Goal: Information Seeking & Learning: Check status

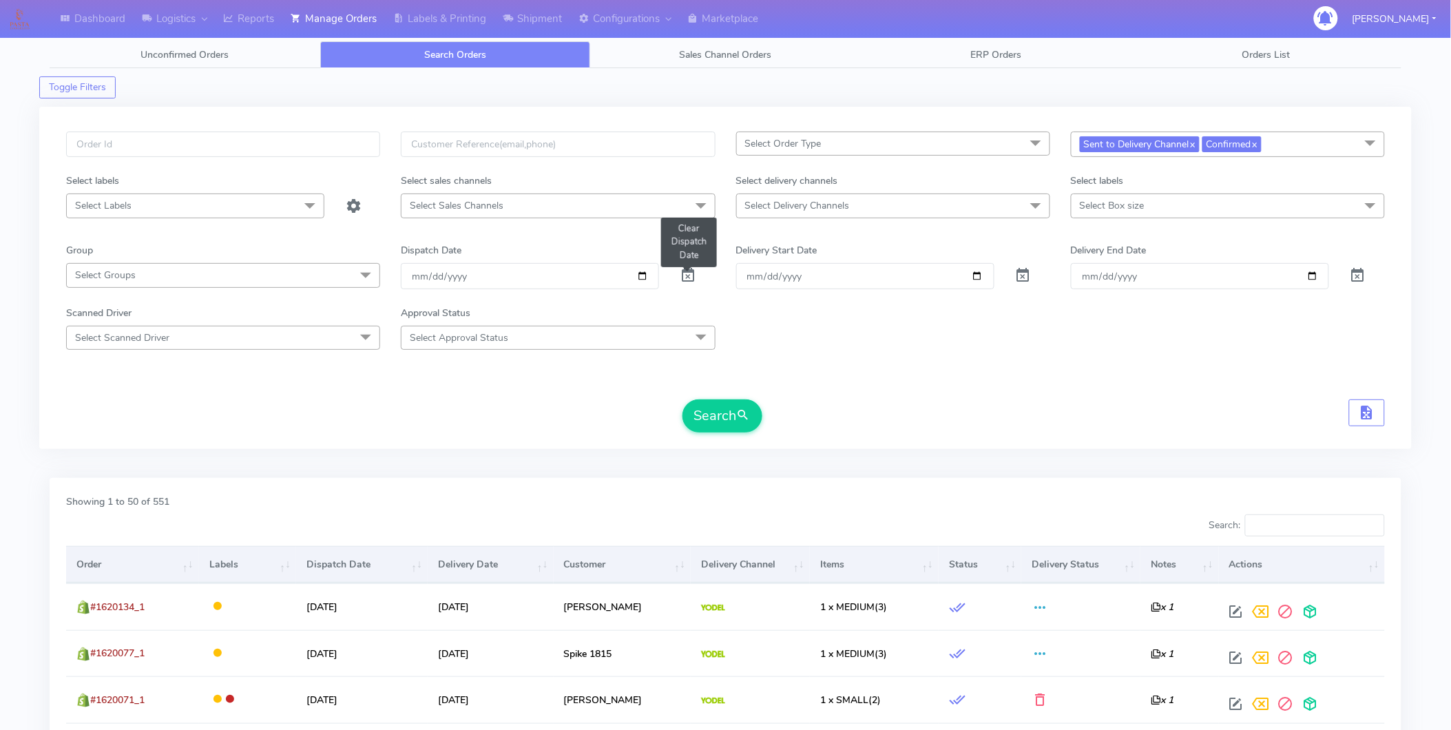
click at [685, 274] on span at bounding box center [688, 278] width 17 height 13
click at [642, 273] on input "date" at bounding box center [530, 275] width 258 height 25
type input "[DATE]"
click at [974, 277] on input "[DATE]" at bounding box center [865, 275] width 258 height 25
type input "[DATE]"
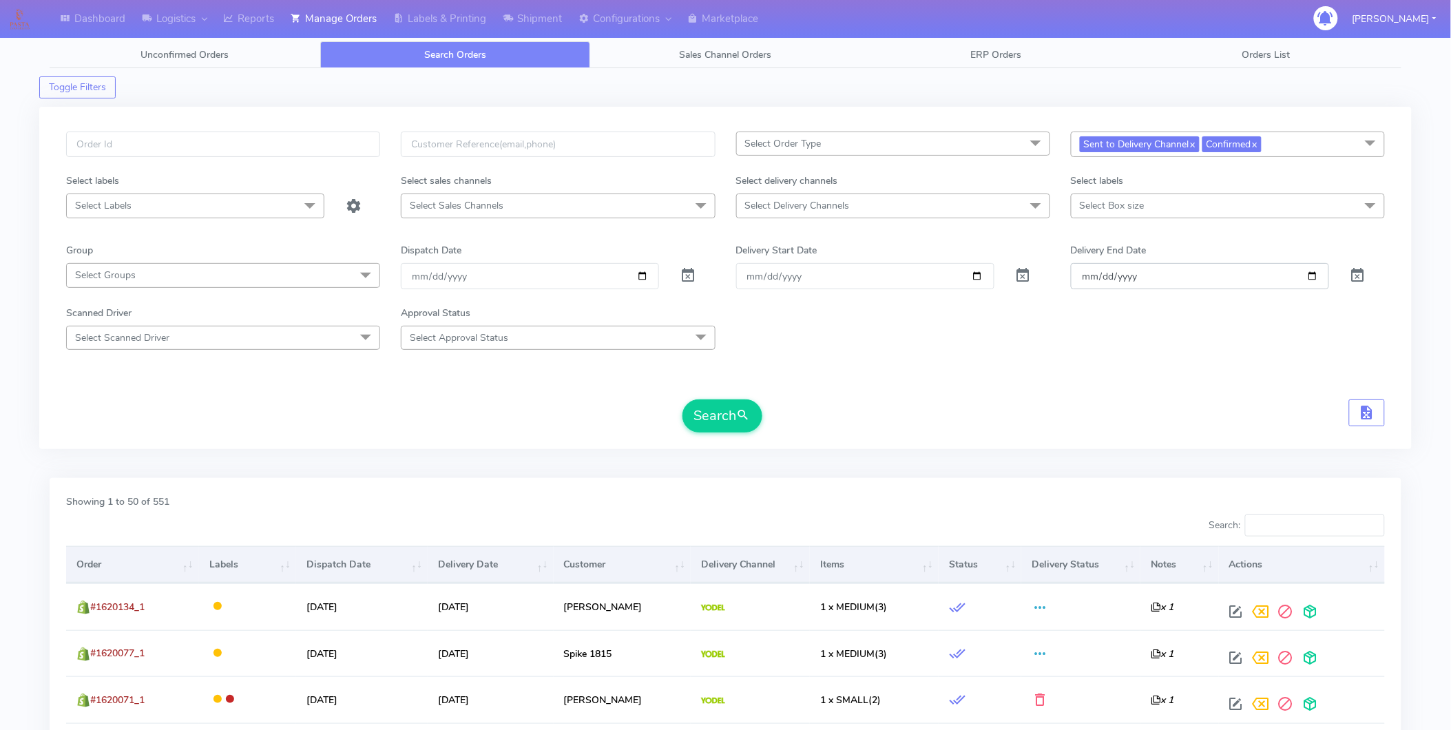
click at [1319, 273] on input "[DATE]" at bounding box center [1200, 275] width 258 height 25
click at [1310, 276] on input "[DATE]" at bounding box center [1200, 275] width 258 height 25
type input "[DATE]"
click at [1257, 146] on link "x" at bounding box center [1254, 143] width 6 height 14
checkbox input "false"
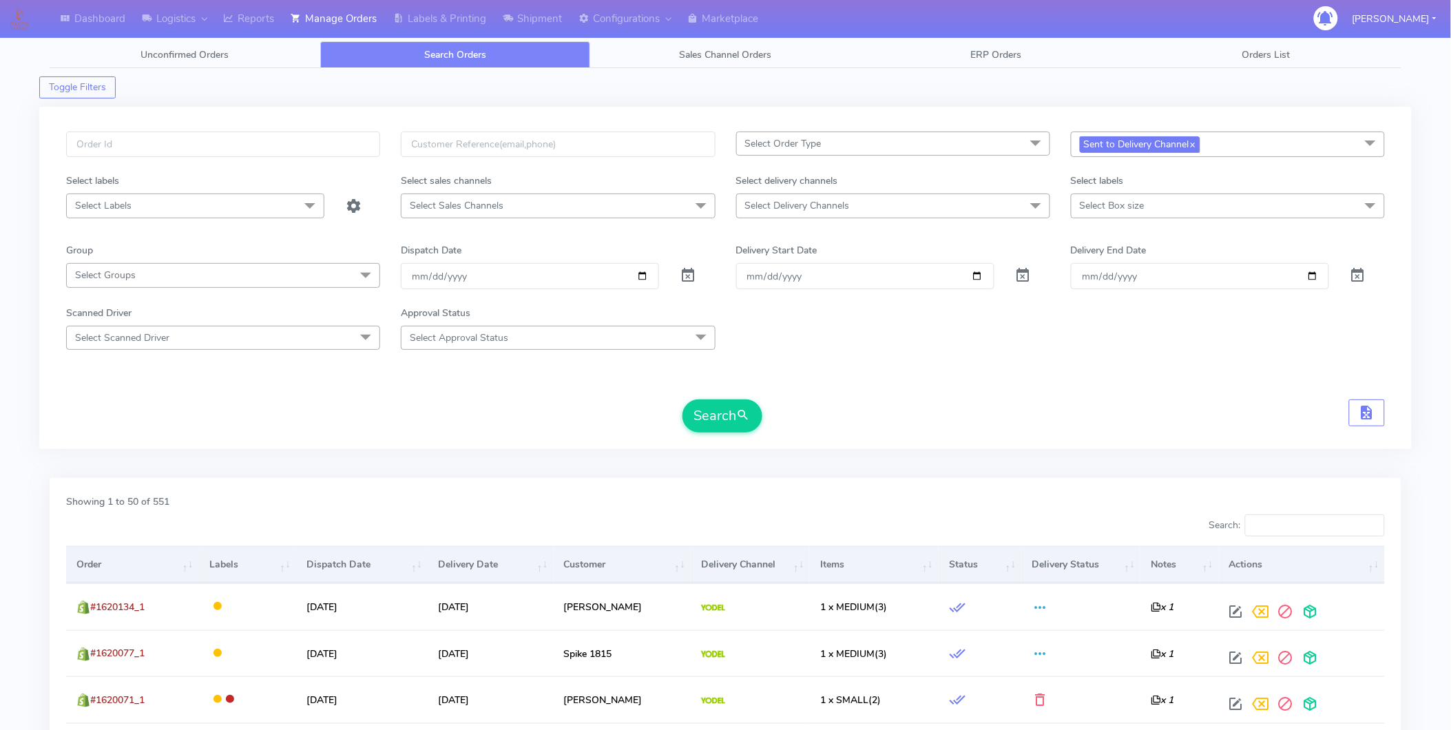
click at [1195, 145] on link "x" at bounding box center [1192, 143] width 6 height 14
checkbox input "false"
click at [1140, 145] on span "Select status" at bounding box center [1228, 144] width 314 height 24
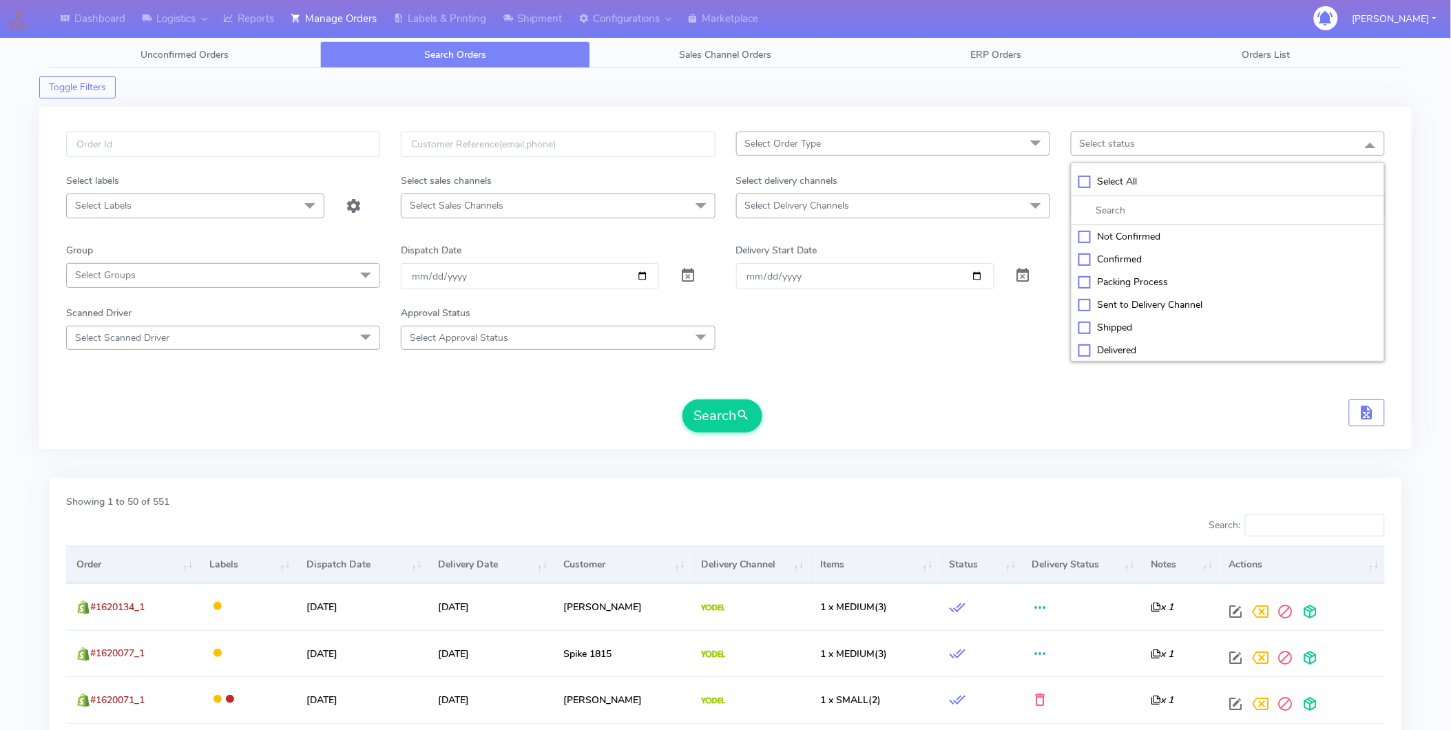
click at [1078, 260] on div "Confirmed" at bounding box center [1227, 259] width 299 height 14
checkbox input "true"
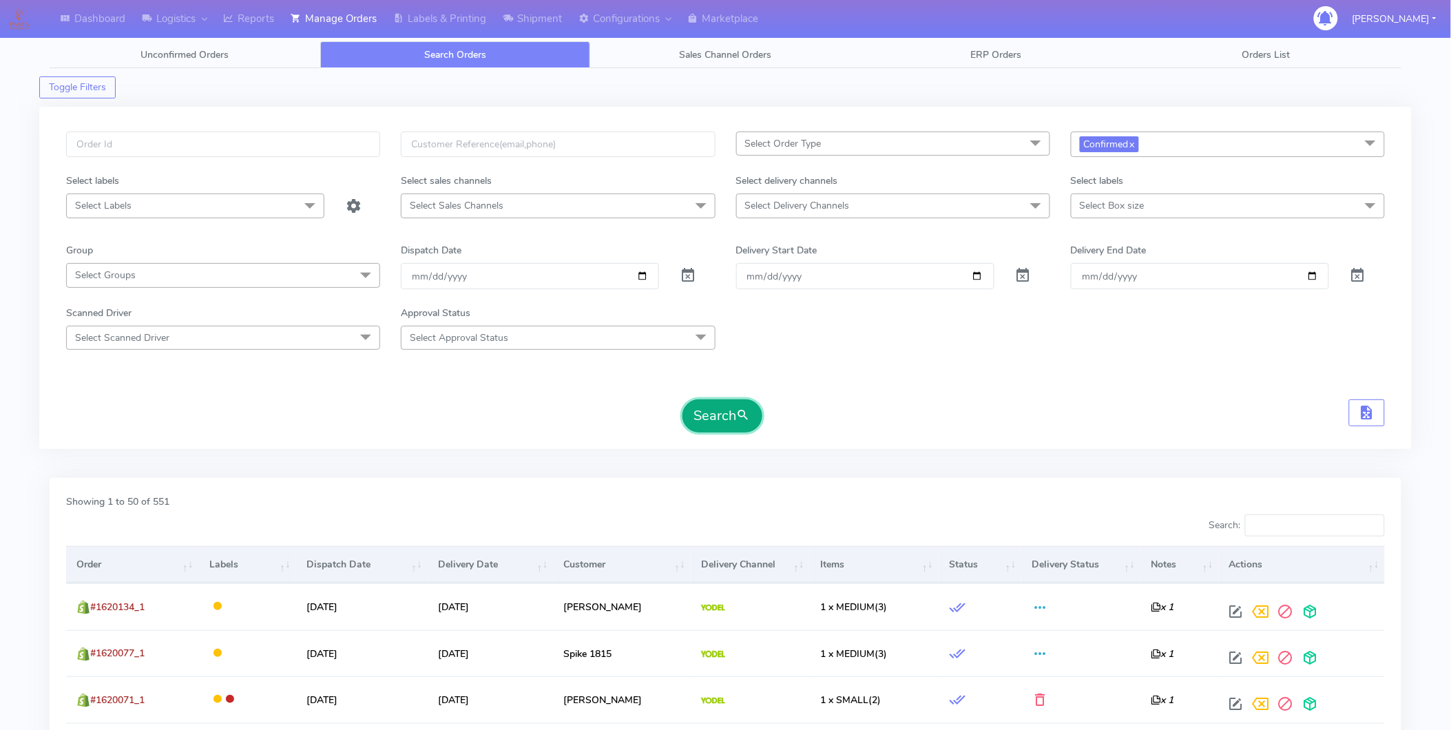
click at [708, 417] on button "Search" at bounding box center [722, 415] width 80 height 33
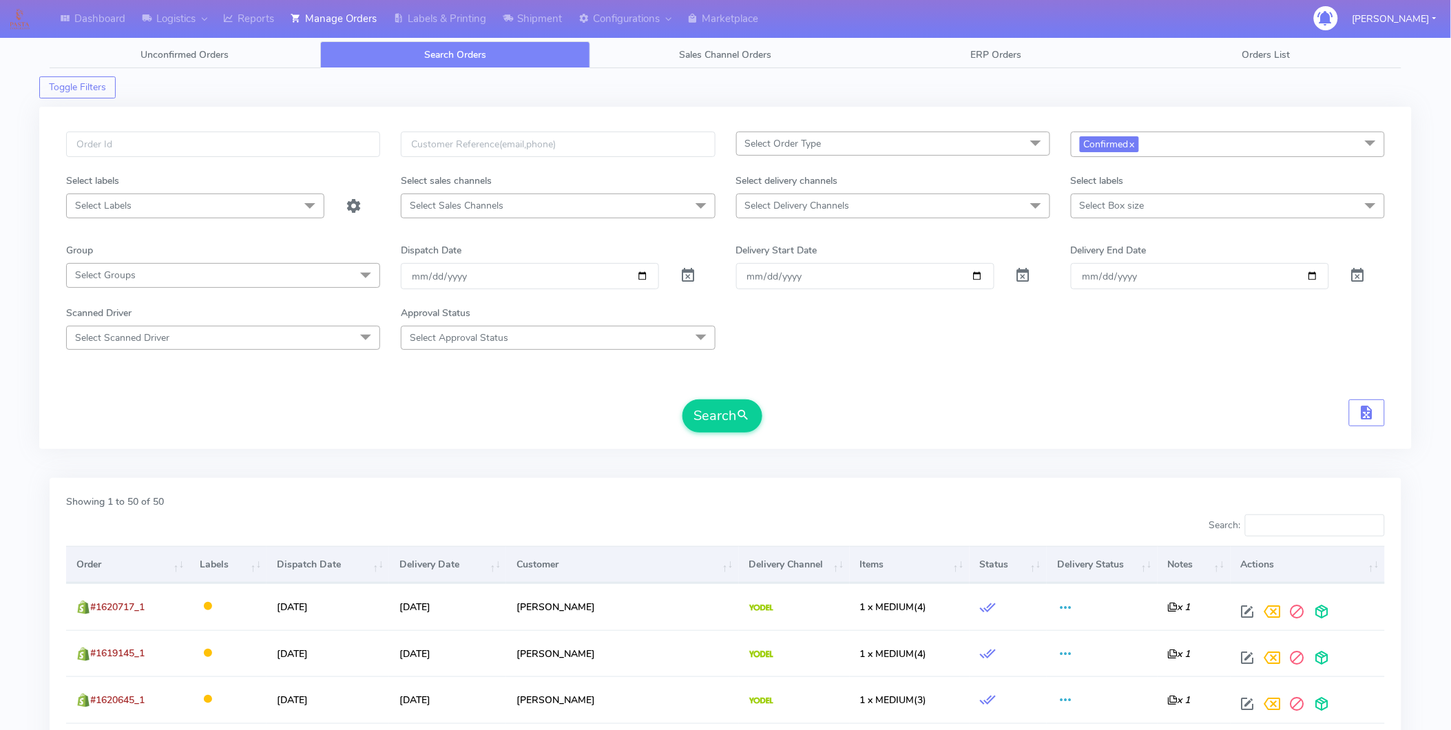
click at [983, 356] on form "Select Order Type Select All MEALS ATAVI One Off Pasta Club Gift Kit Event Unkn…" at bounding box center [725, 282] width 1319 height 301
click at [723, 415] on button "Search" at bounding box center [722, 415] width 80 height 33
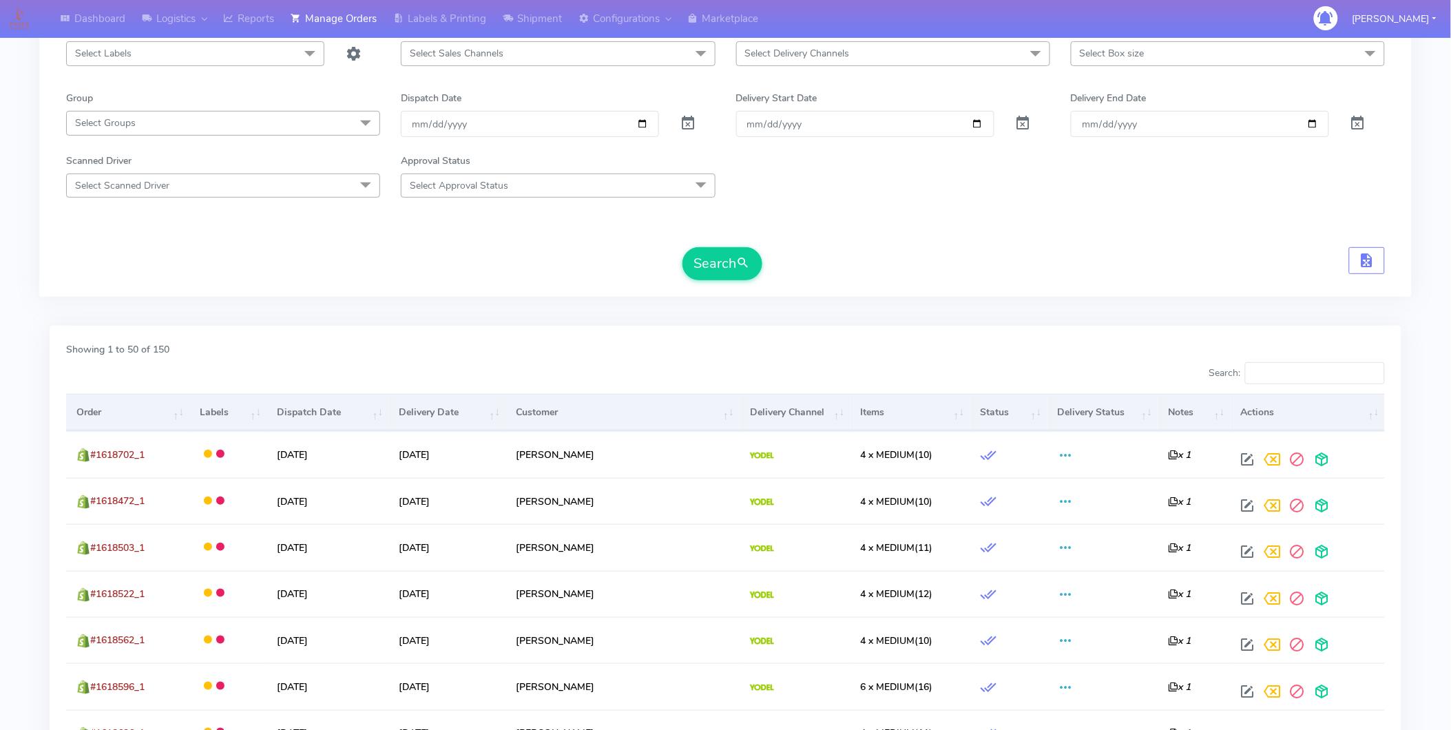
scroll to position [153, 0]
click at [705, 266] on button "Search" at bounding box center [722, 263] width 80 height 33
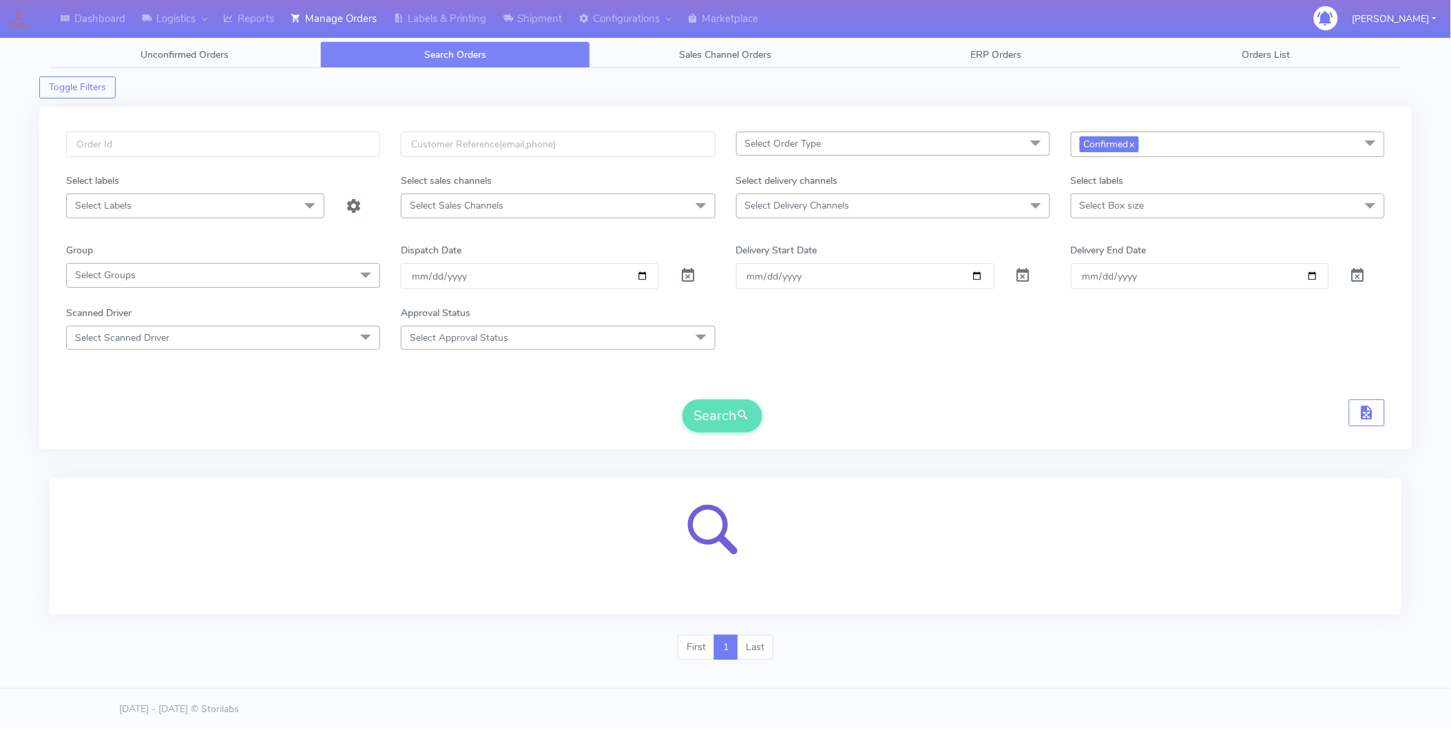
scroll to position [0, 0]
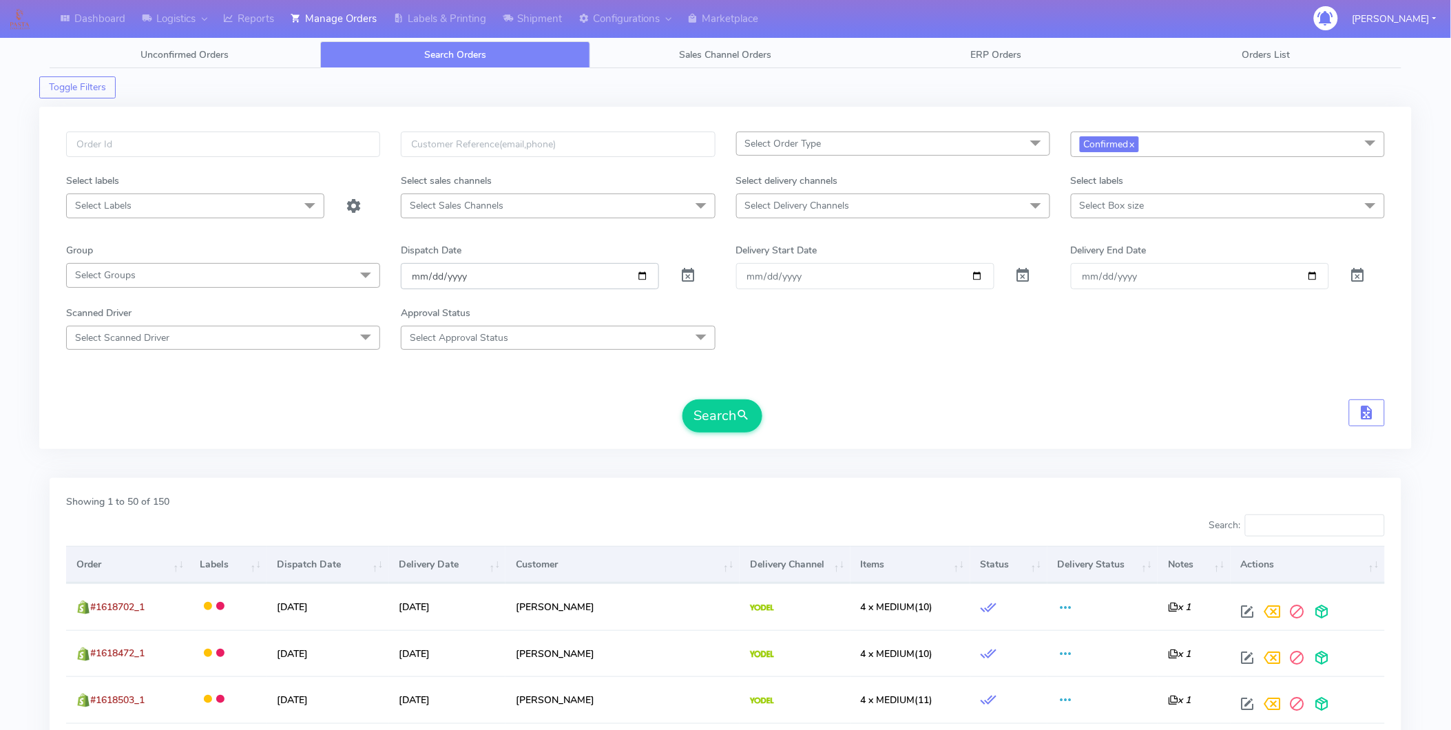
click at [638, 274] on input "[DATE]" at bounding box center [530, 275] width 258 height 25
type input "[DATE]"
click at [980, 278] on input "[DATE]" at bounding box center [865, 275] width 258 height 25
type input "[DATE]"
click at [1308, 277] on input "[DATE]" at bounding box center [1200, 275] width 258 height 25
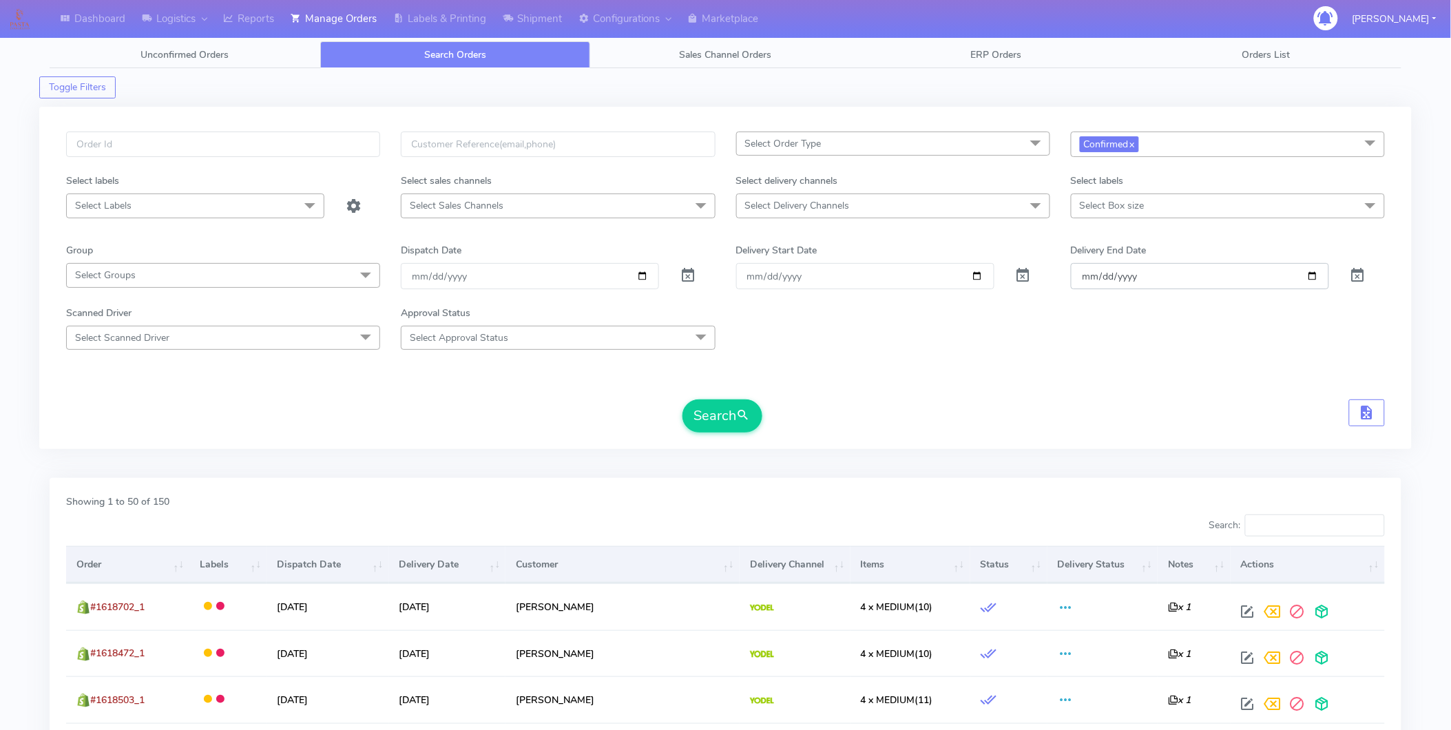
type input "[DATE]"
click at [726, 421] on button "Search" at bounding box center [722, 415] width 80 height 33
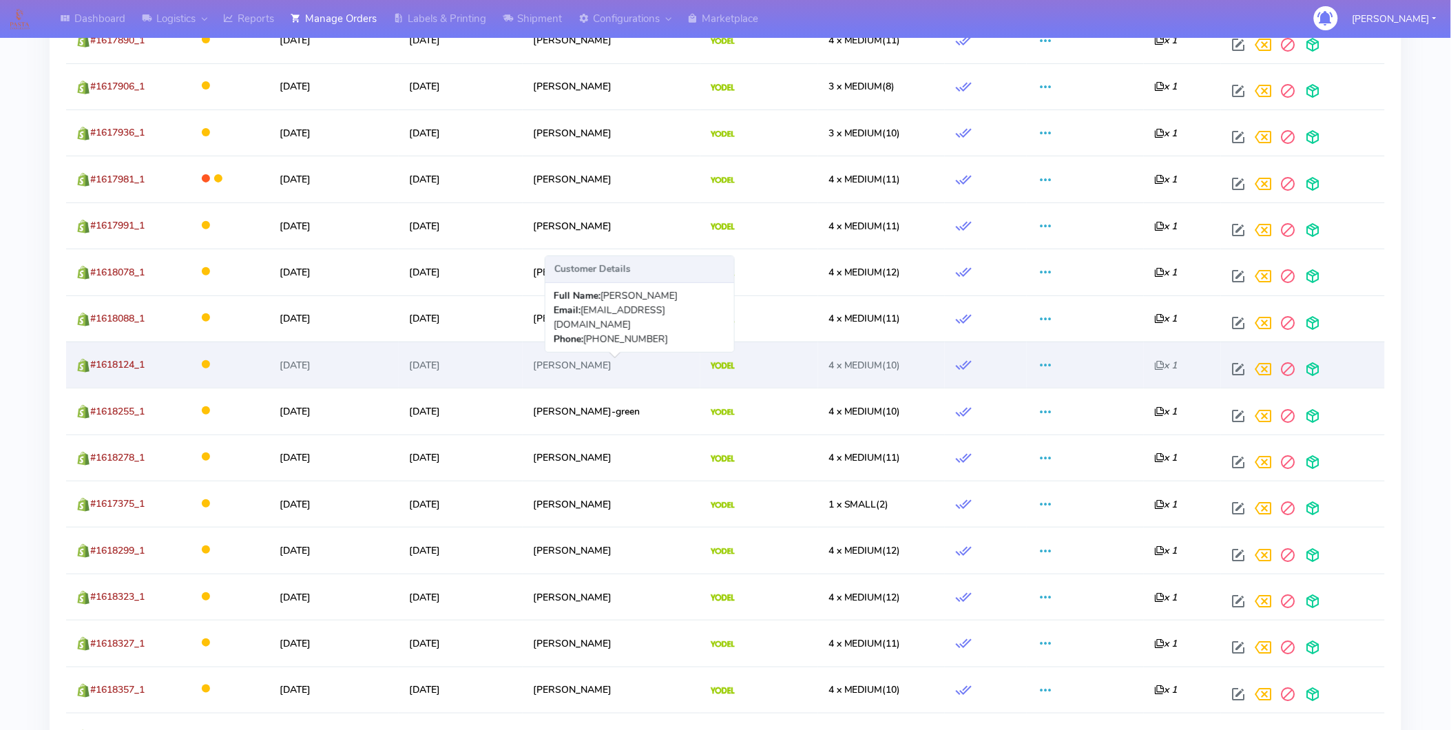
scroll to position [2295, 0]
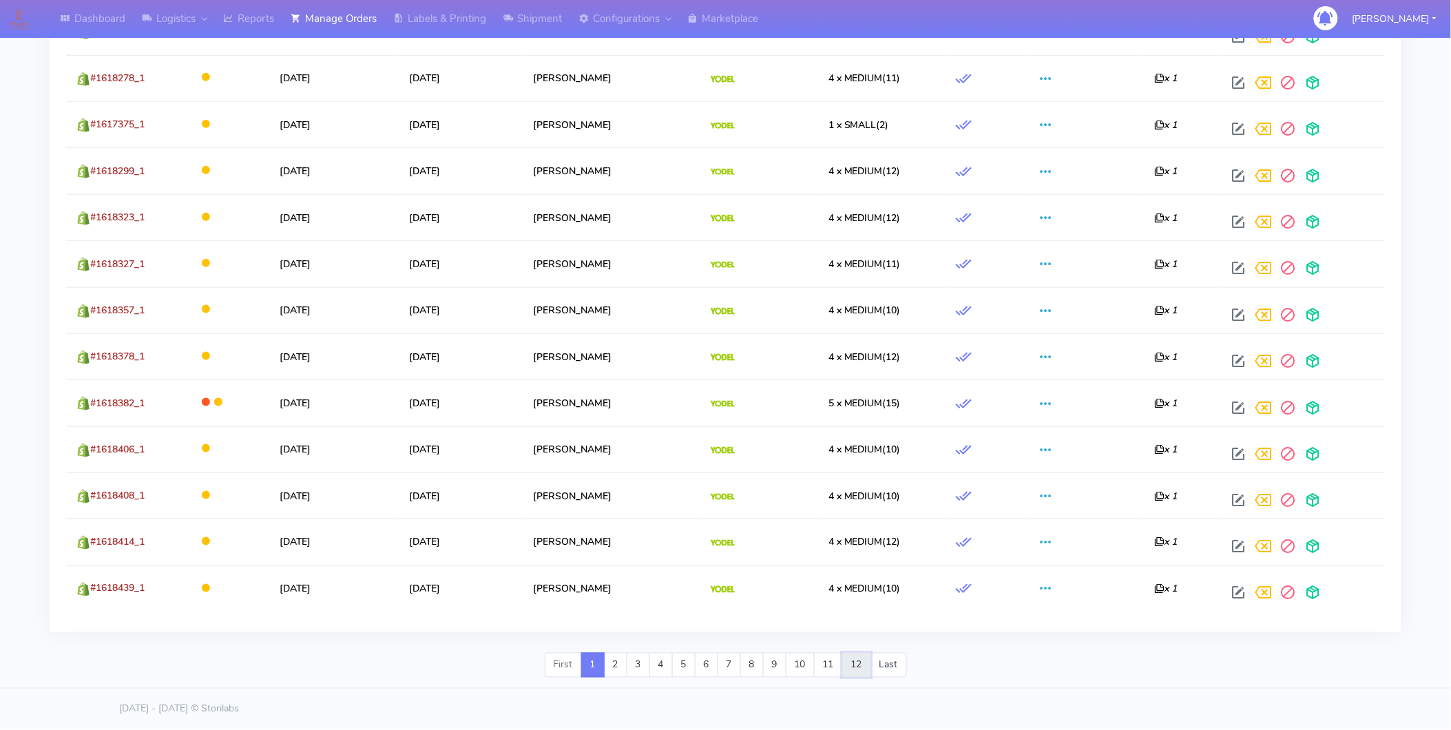
click at [871, 666] on link "12" at bounding box center [856, 665] width 29 height 25
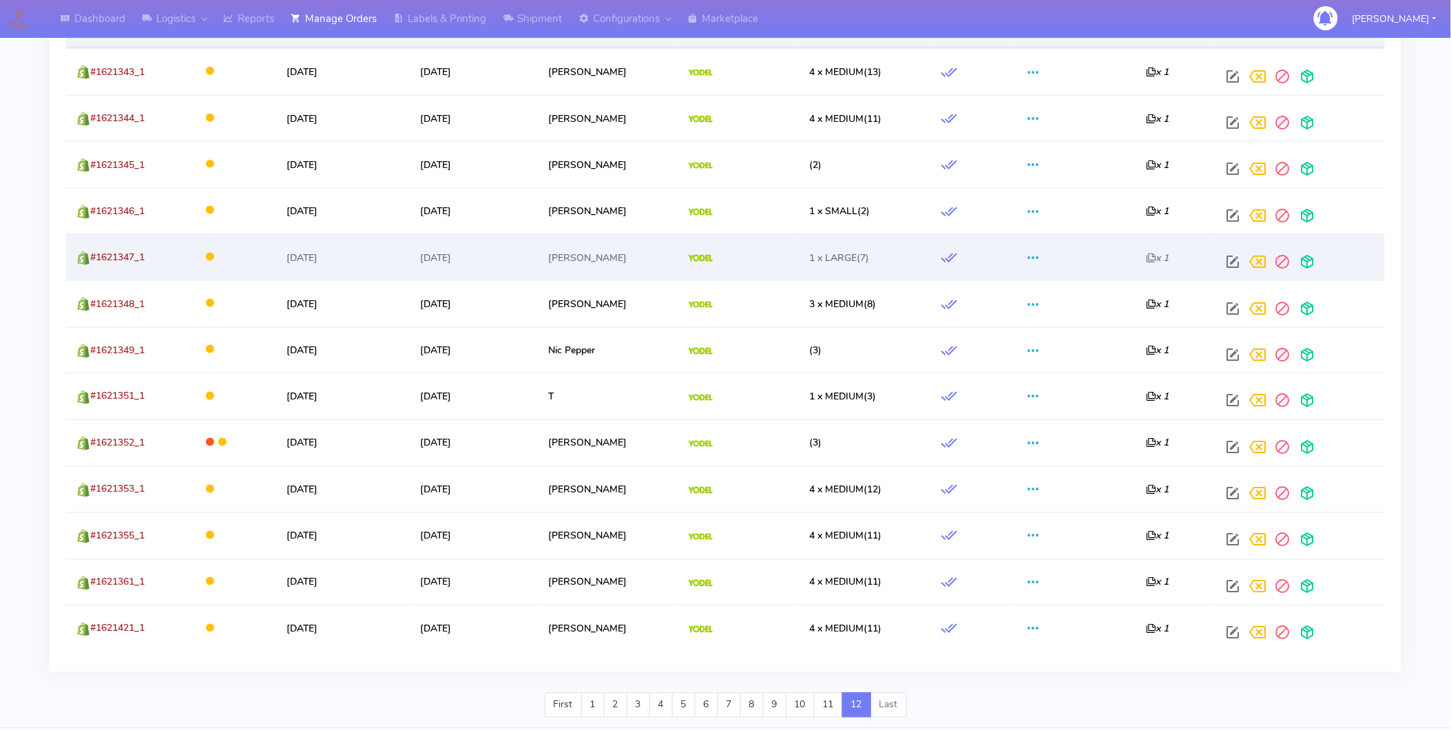
scroll to position [576, 0]
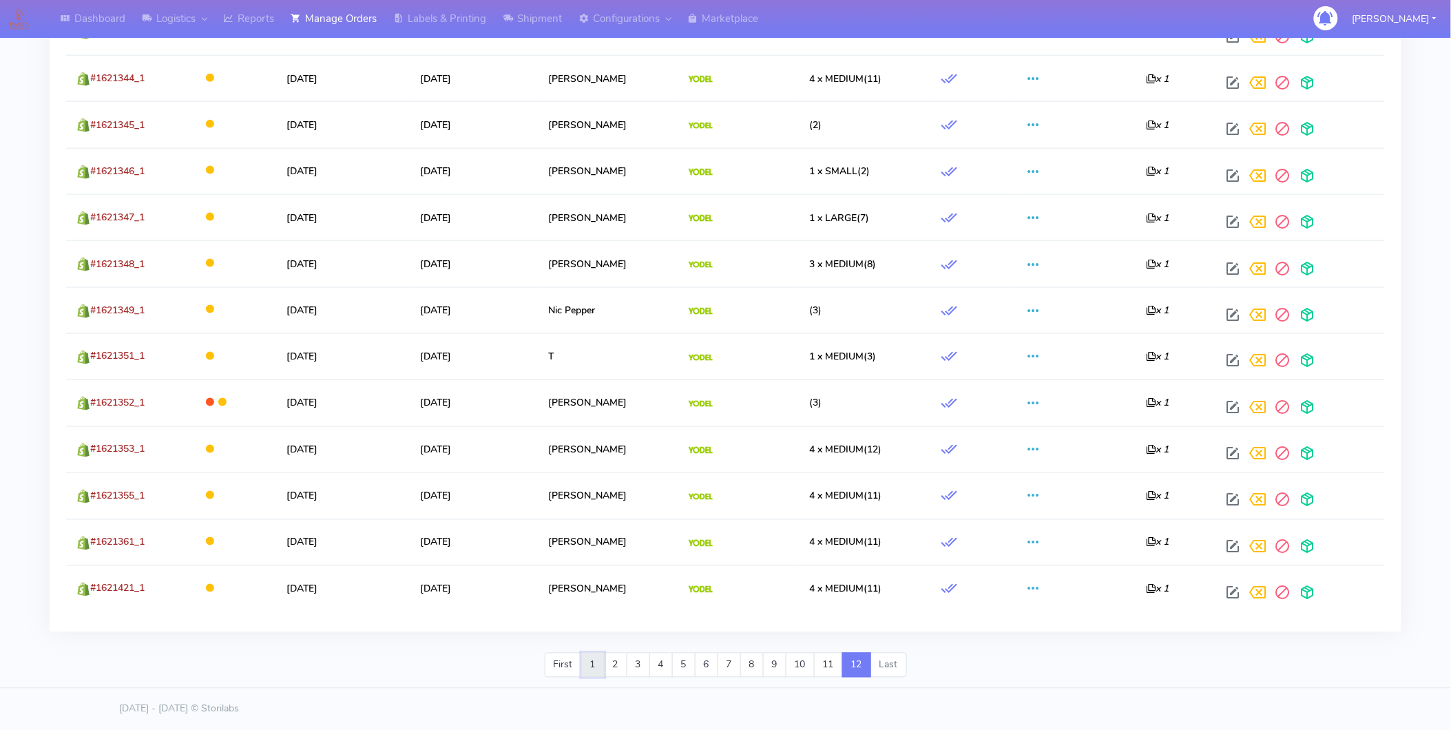
click at [590, 658] on link "1" at bounding box center [592, 665] width 23 height 25
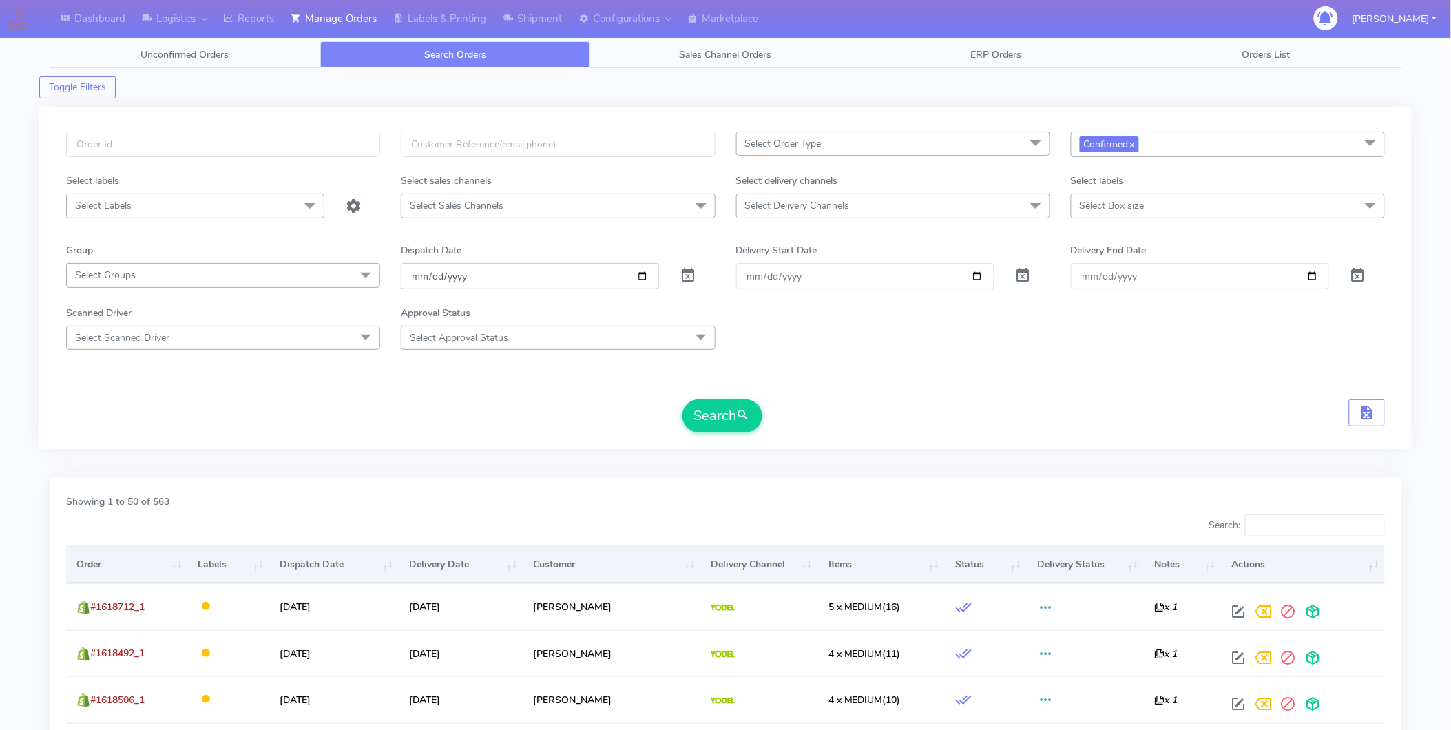
click at [642, 276] on input "[DATE]" at bounding box center [530, 275] width 258 height 25
type input "[DATE]"
click at [980, 277] on input "[DATE]" at bounding box center [865, 275] width 258 height 25
type input "[DATE]"
click at [1309, 274] on input "[DATE]" at bounding box center [1200, 275] width 258 height 25
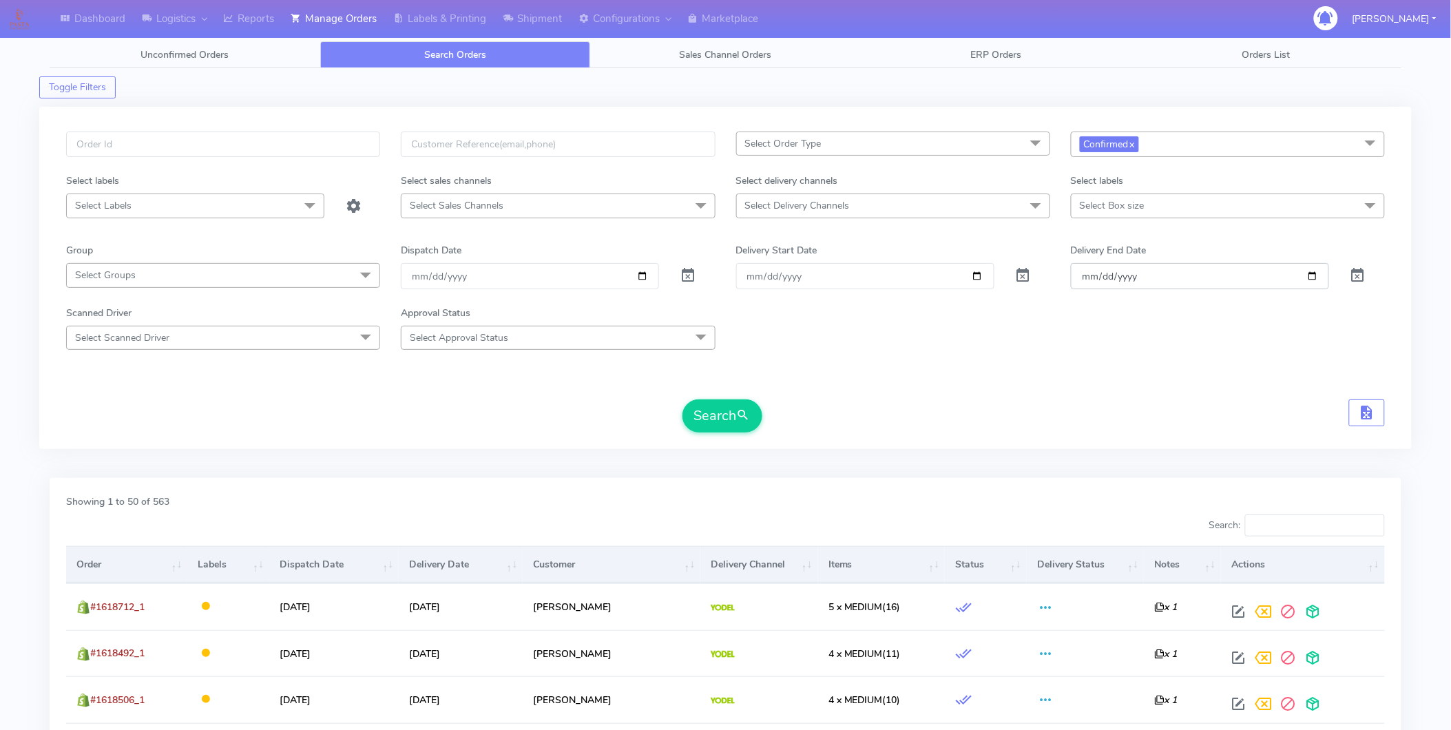
type input "[DATE]"
click at [726, 412] on button "Search" at bounding box center [722, 415] width 80 height 33
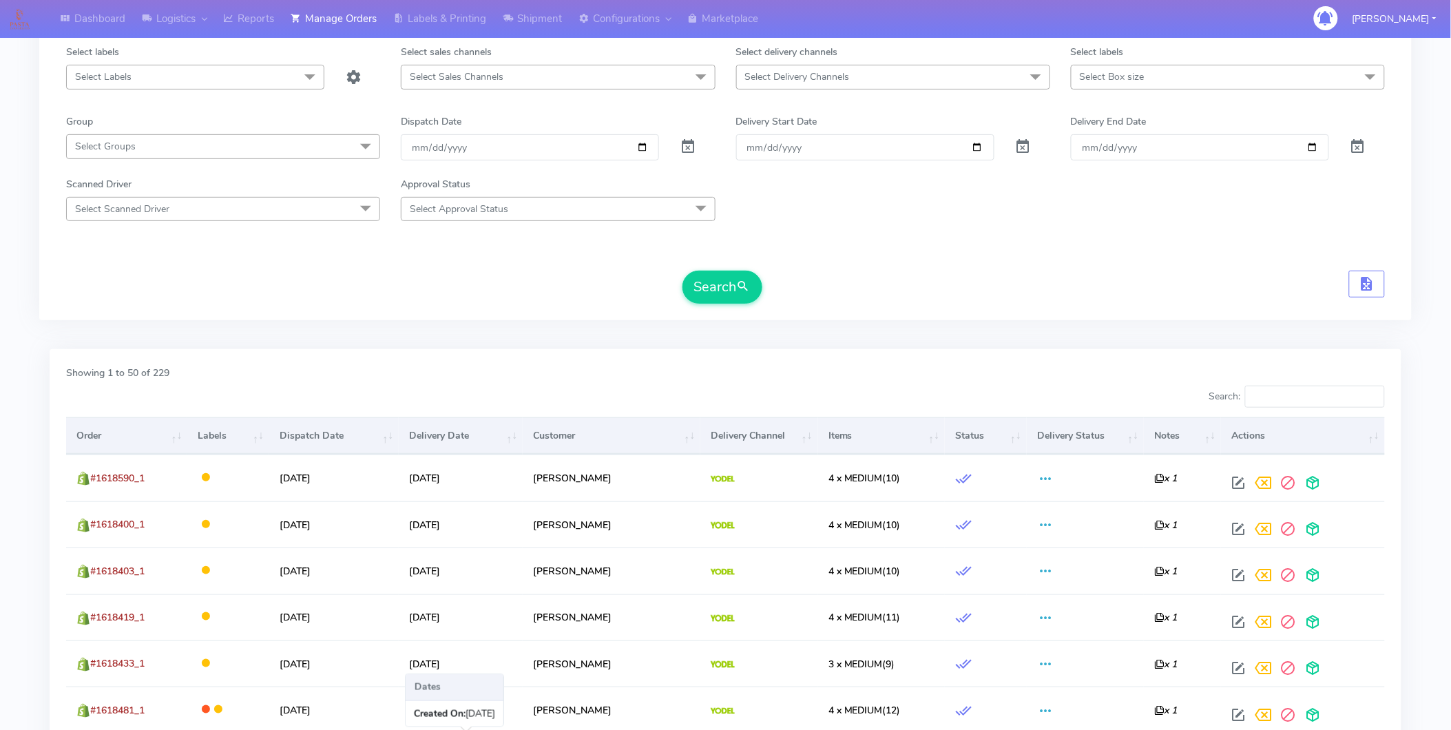
scroll to position [76, 0]
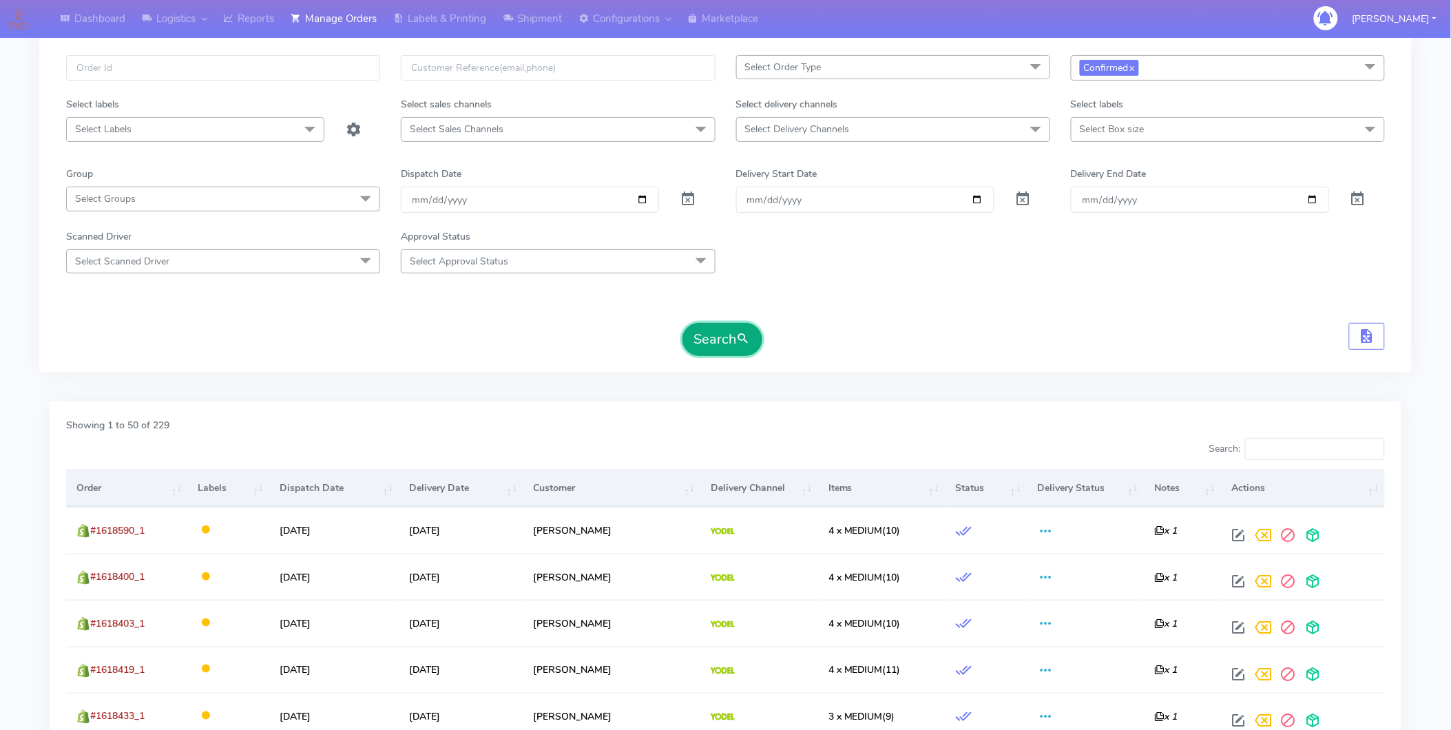
click at [740, 342] on span "submit" at bounding box center [744, 339] width 14 height 19
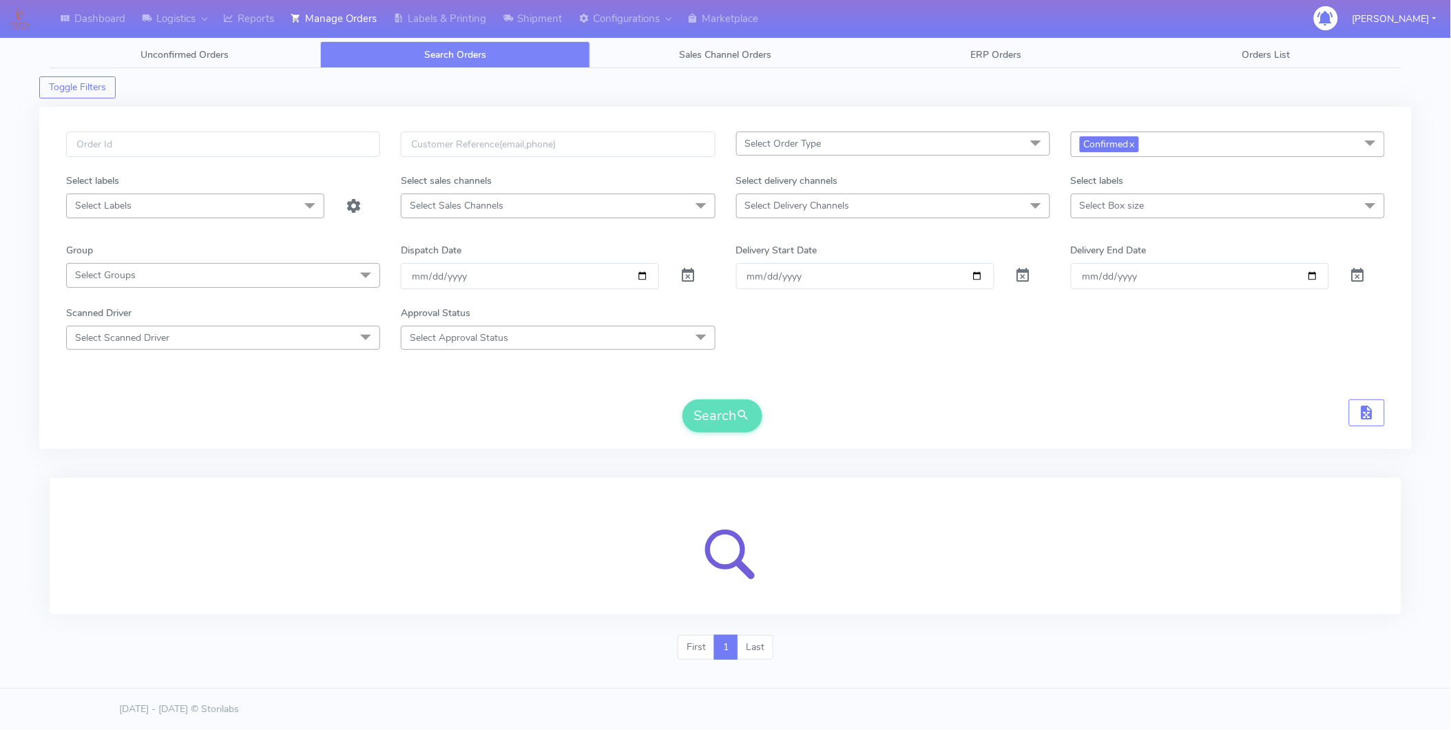
scroll to position [0, 0]
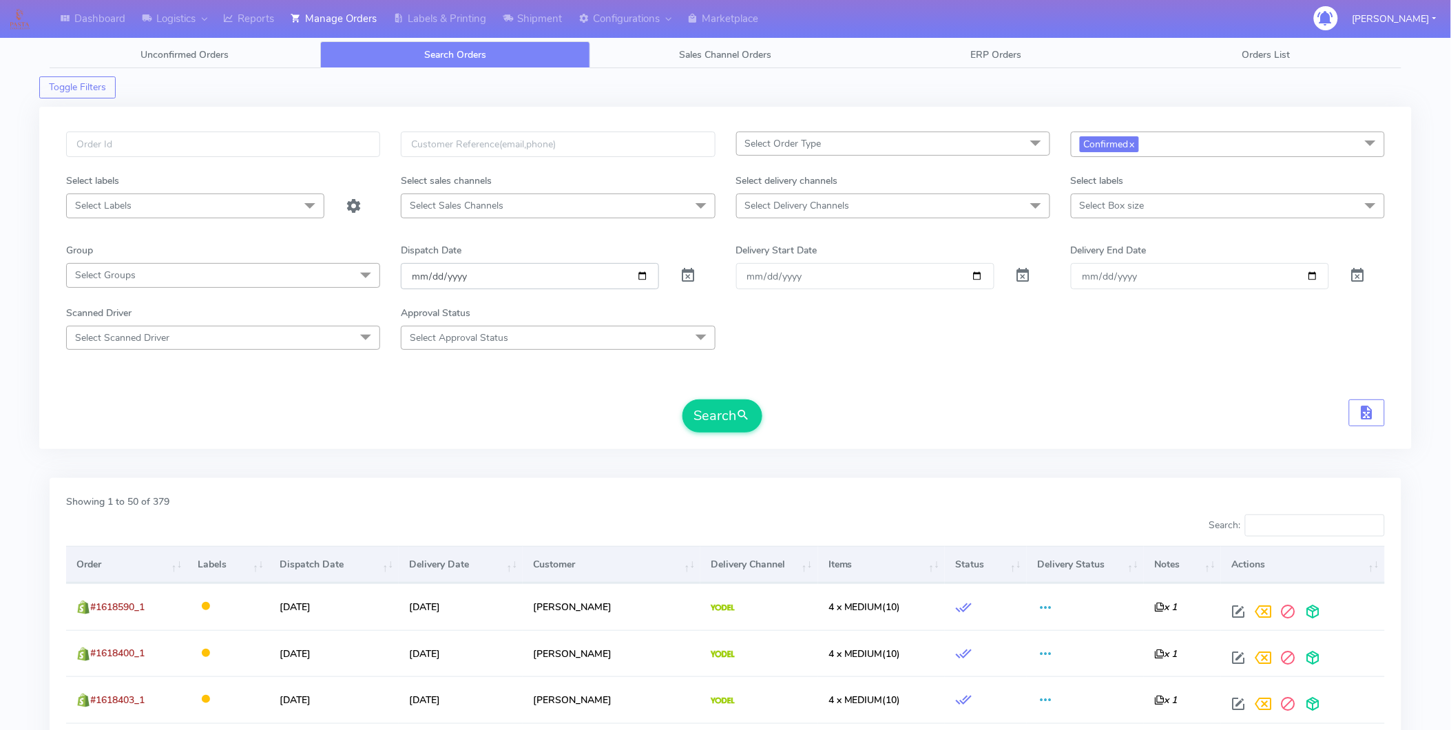
click at [644, 274] on input "[DATE]" at bounding box center [530, 275] width 258 height 25
type input "[DATE]"
click at [976, 279] on input "[DATE]" at bounding box center [865, 275] width 258 height 25
type input "[DATE]"
click at [1314, 276] on input "[DATE]" at bounding box center [1200, 275] width 258 height 25
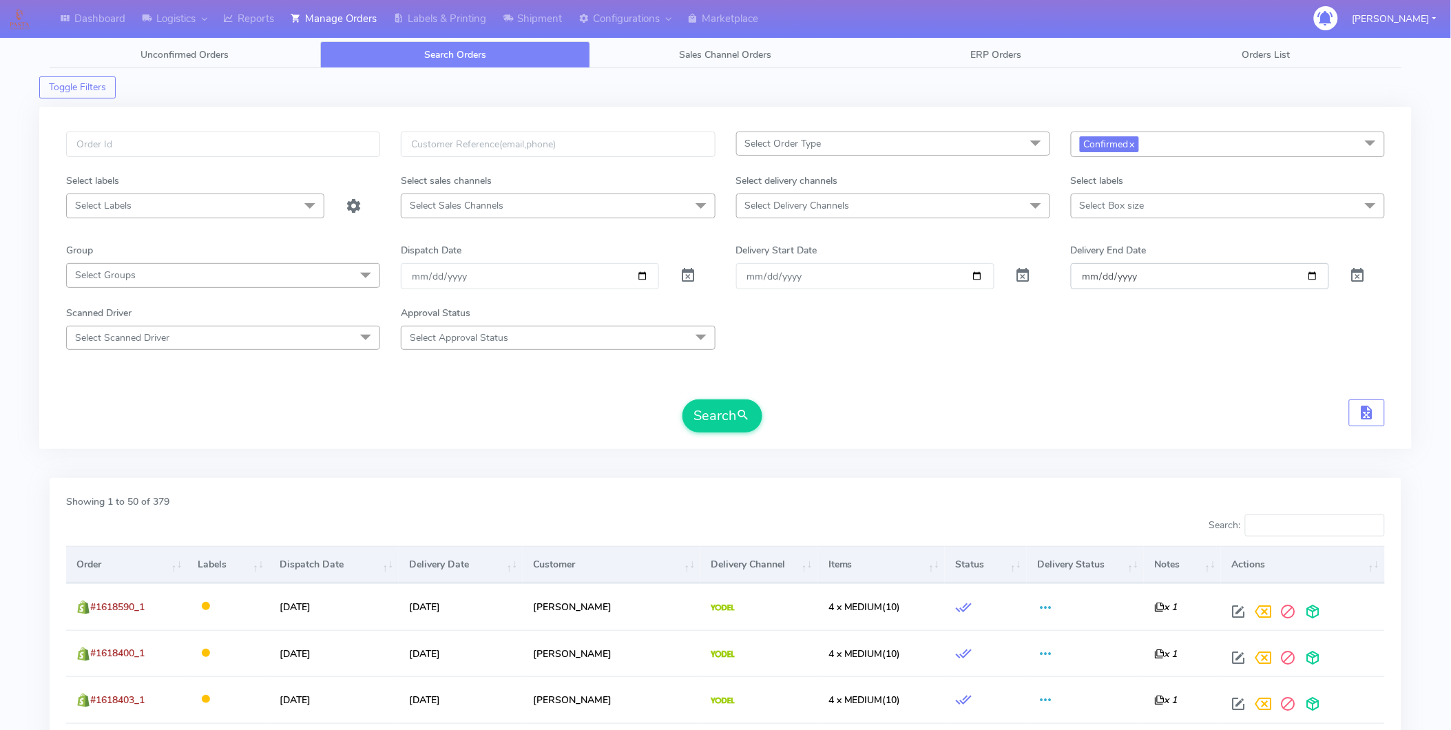
type input "[DATE]"
click at [740, 423] on span "submit" at bounding box center [744, 415] width 14 height 19
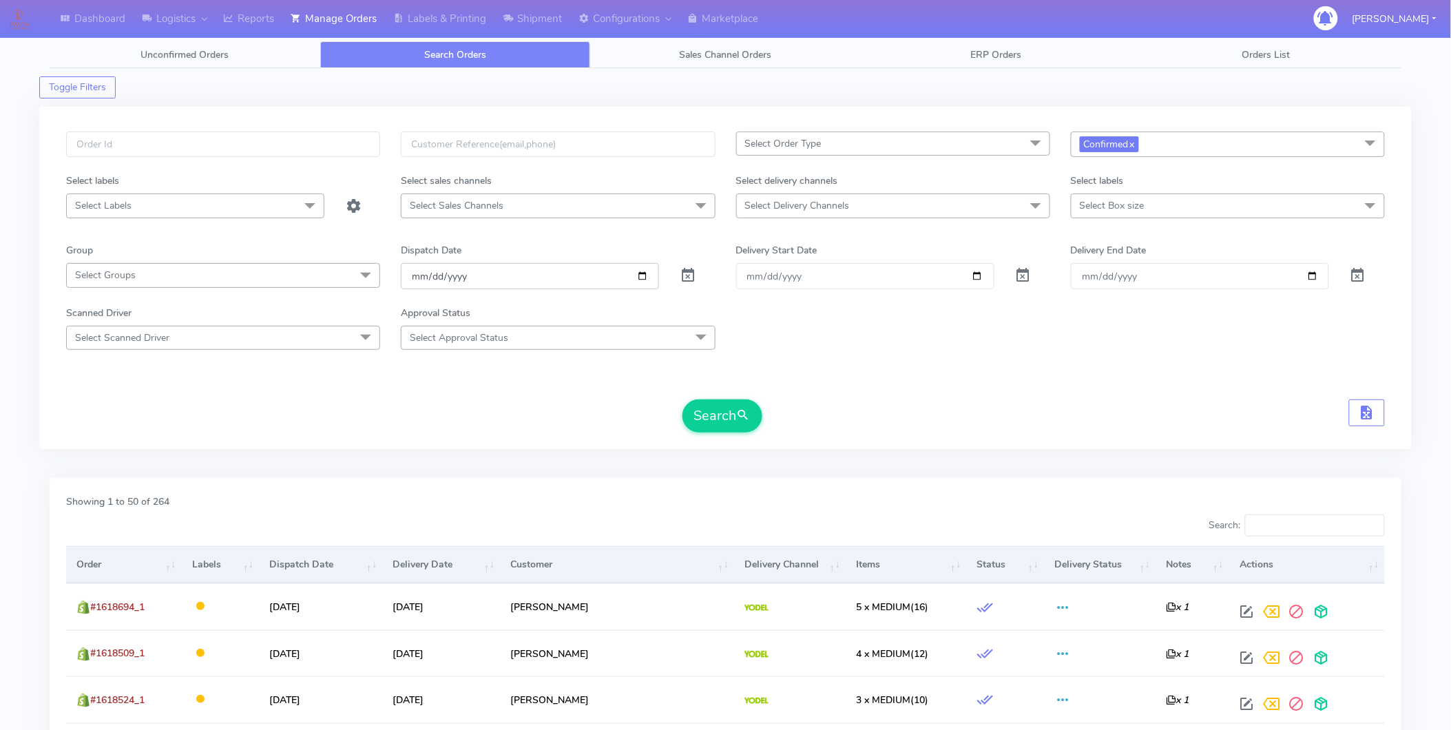
click at [648, 277] on input "[DATE]" at bounding box center [530, 275] width 258 height 25
type input "[DATE]"
click at [976, 277] on input "[DATE]" at bounding box center [865, 275] width 258 height 25
type input "[DATE]"
click at [635, 278] on input "[DATE]" at bounding box center [530, 275] width 258 height 25
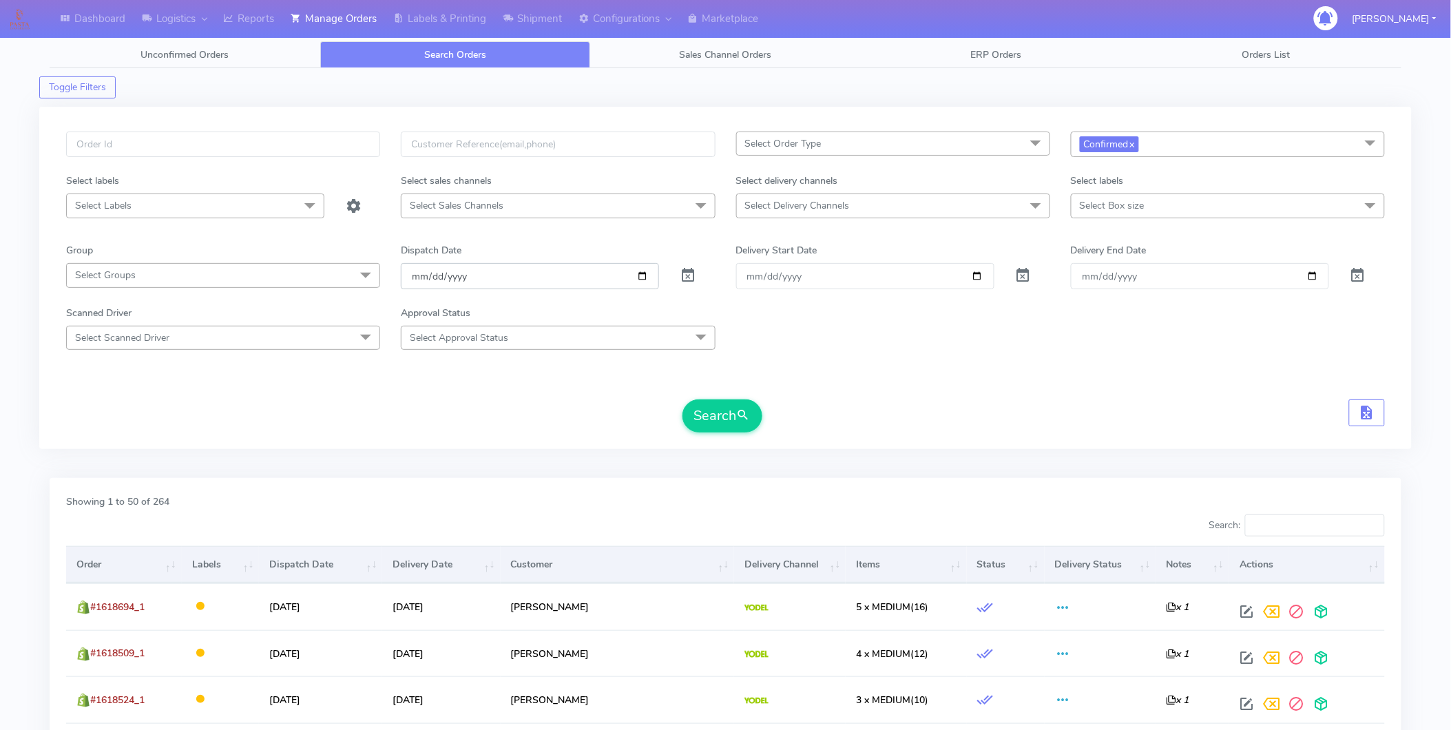
click at [644, 276] on input "[DATE]" at bounding box center [530, 275] width 258 height 25
type input "[DATE]"
click at [981, 277] on input "[DATE]" at bounding box center [865, 275] width 258 height 25
type input "[DATE]"
click at [1316, 275] on input "[DATE]" at bounding box center [1200, 275] width 258 height 25
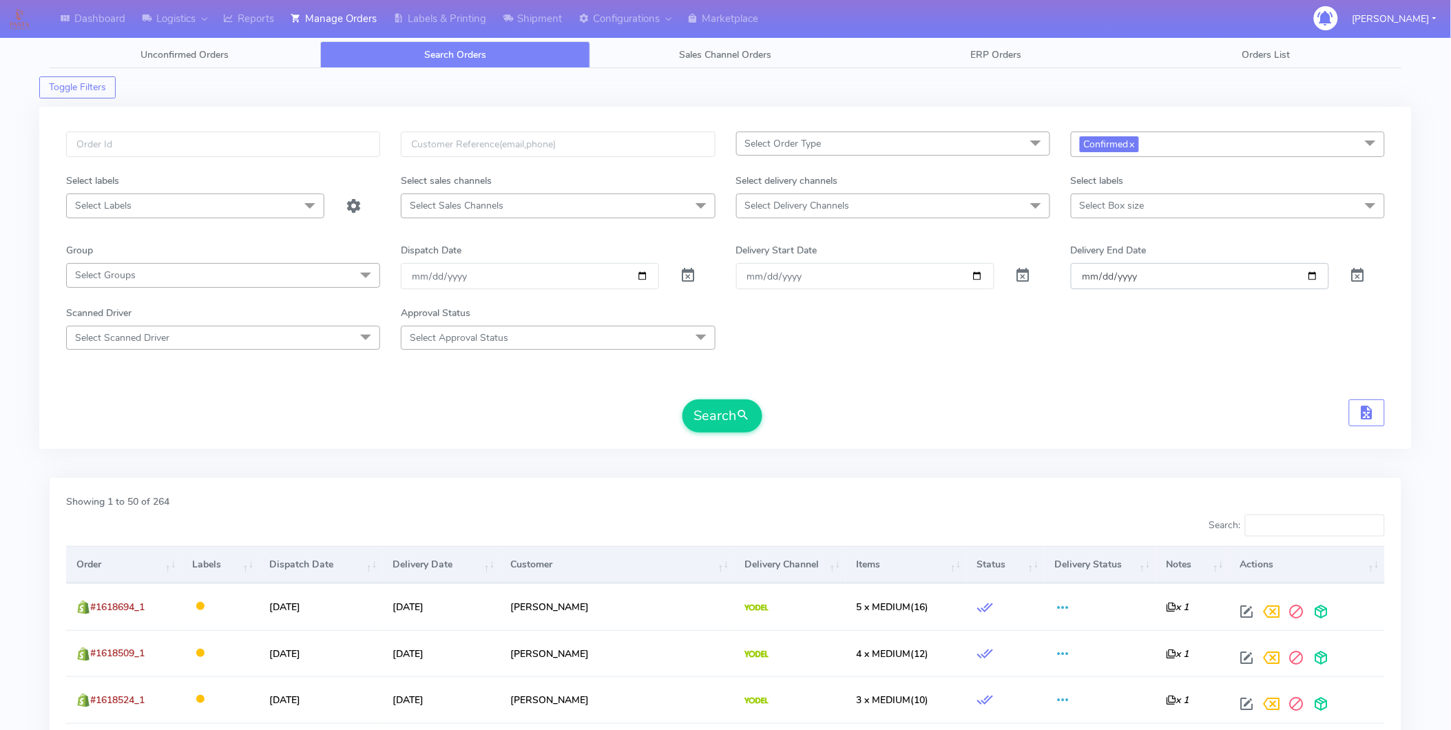
type input "[DATE]"
click at [748, 412] on span "submit" at bounding box center [744, 415] width 14 height 19
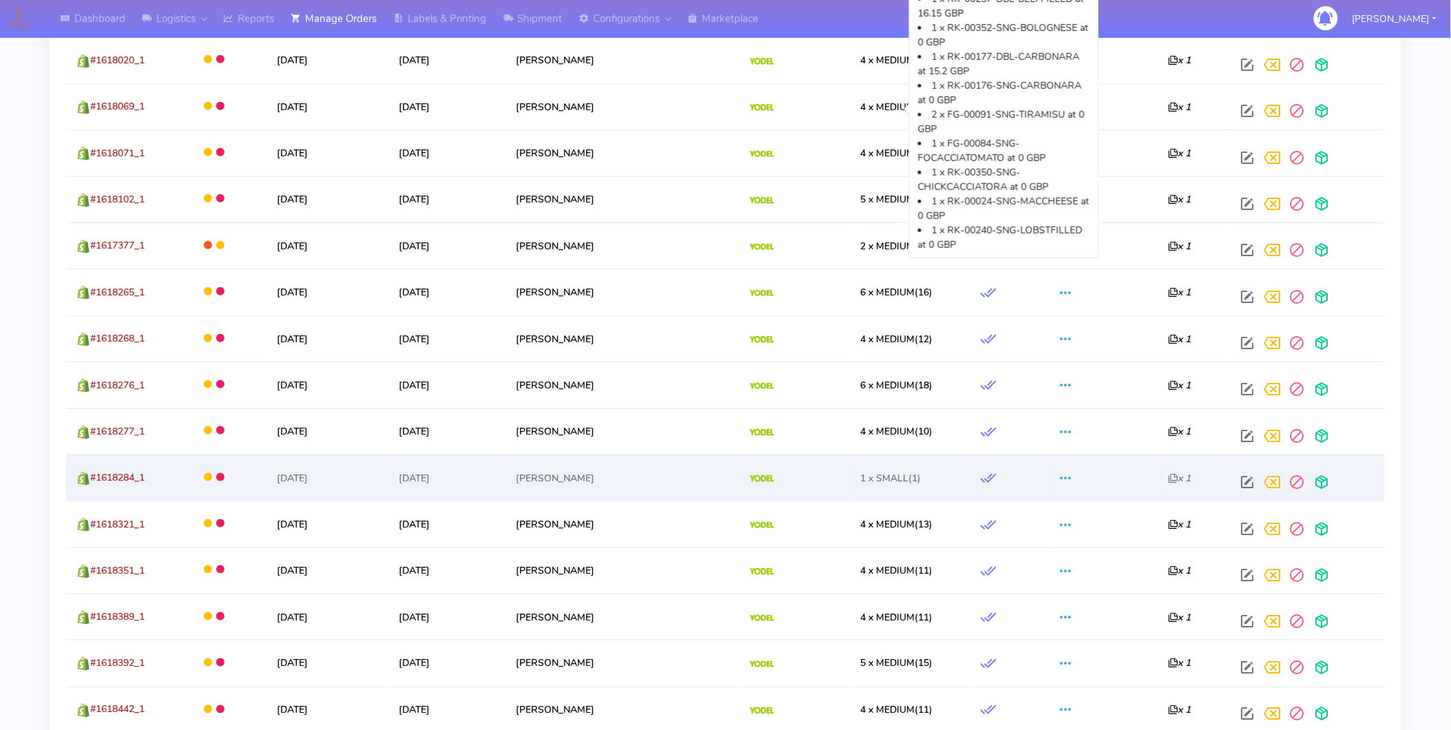
scroll to position [2295, 0]
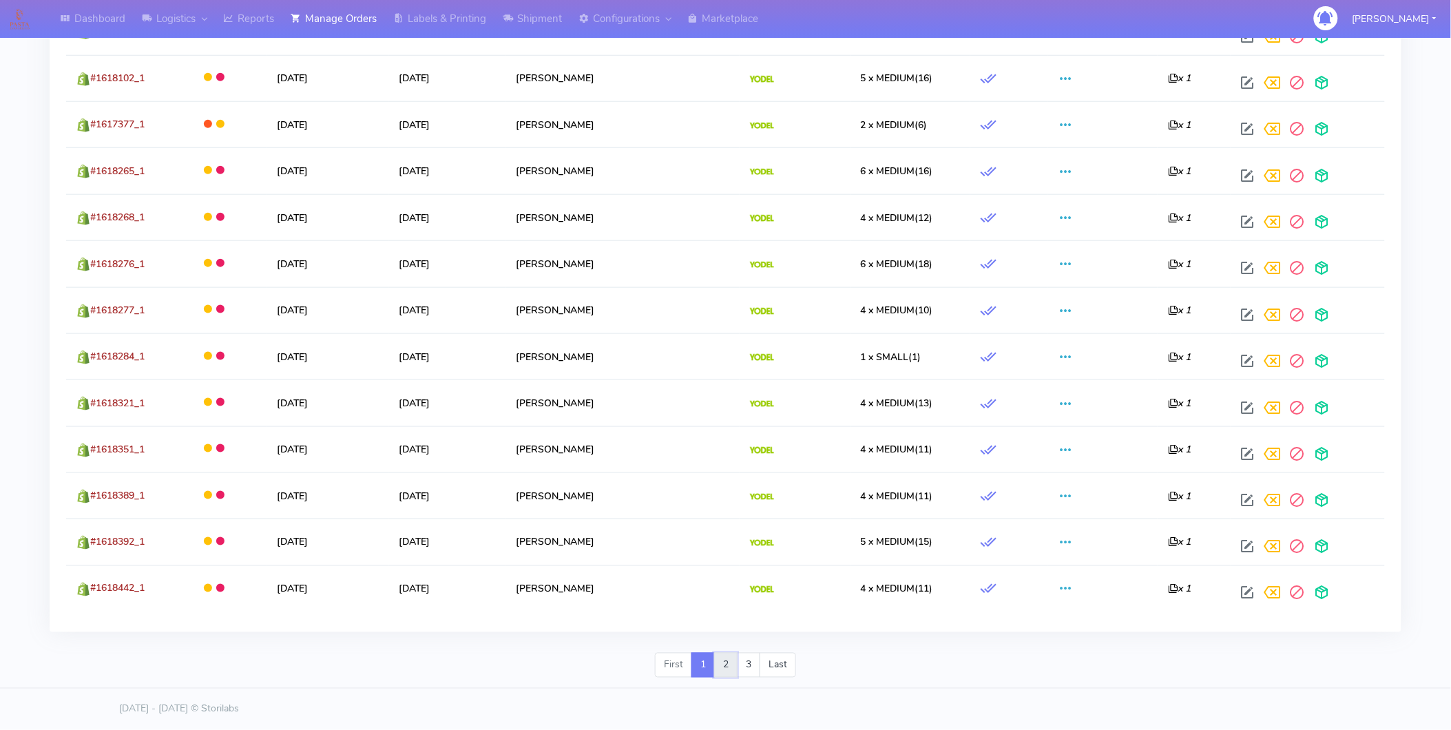
click at [726, 671] on link "2" at bounding box center [725, 665] width 23 height 25
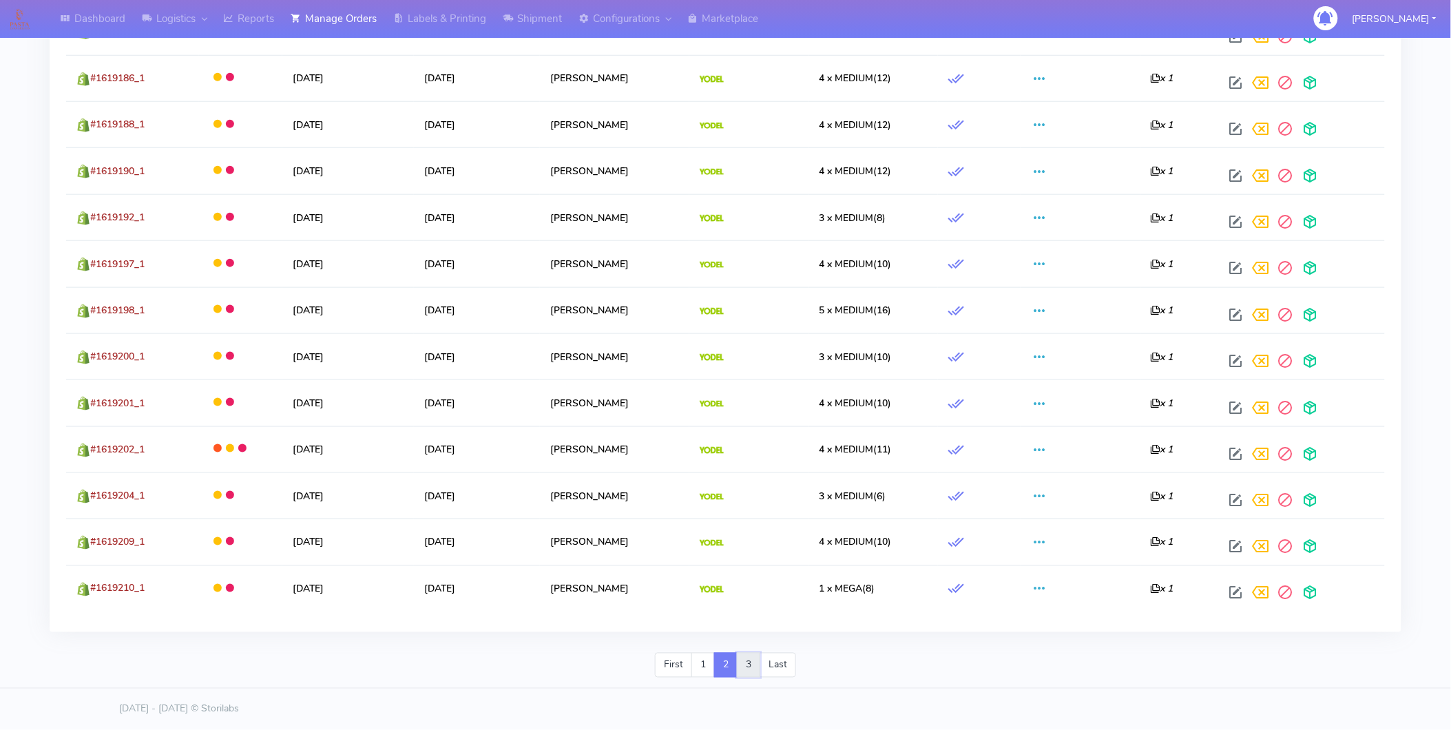
click at [744, 664] on link "3" at bounding box center [748, 665] width 23 height 25
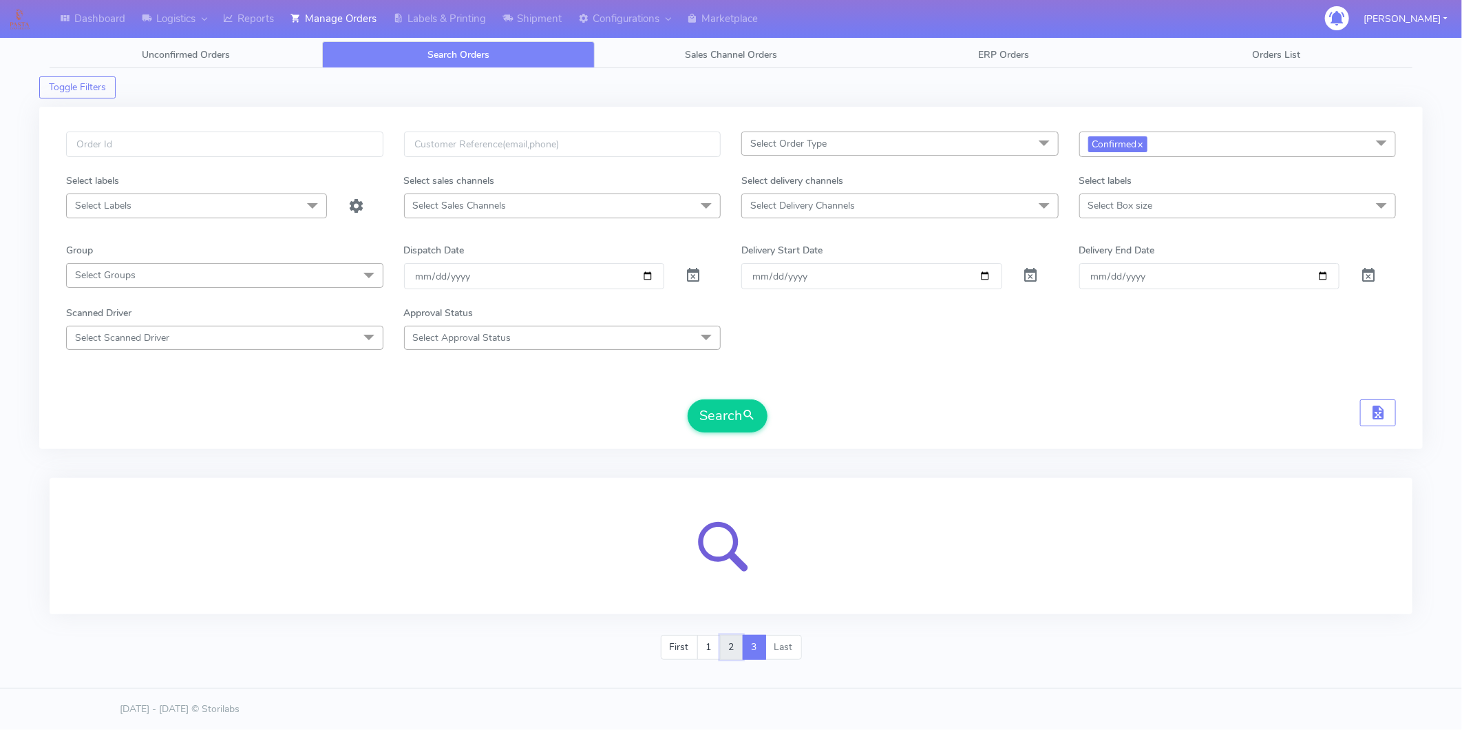
click at [730, 642] on link "2" at bounding box center [731, 647] width 23 height 25
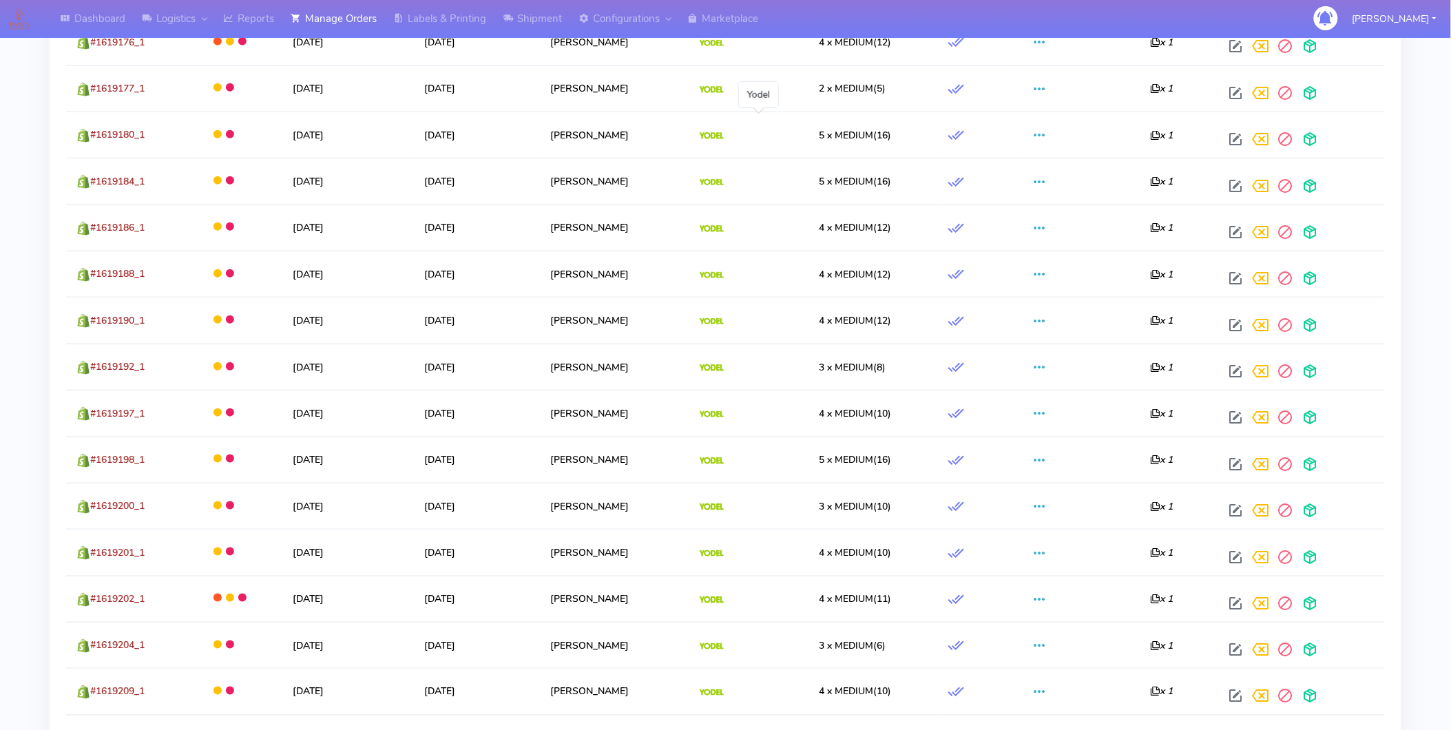
scroll to position [2295, 0]
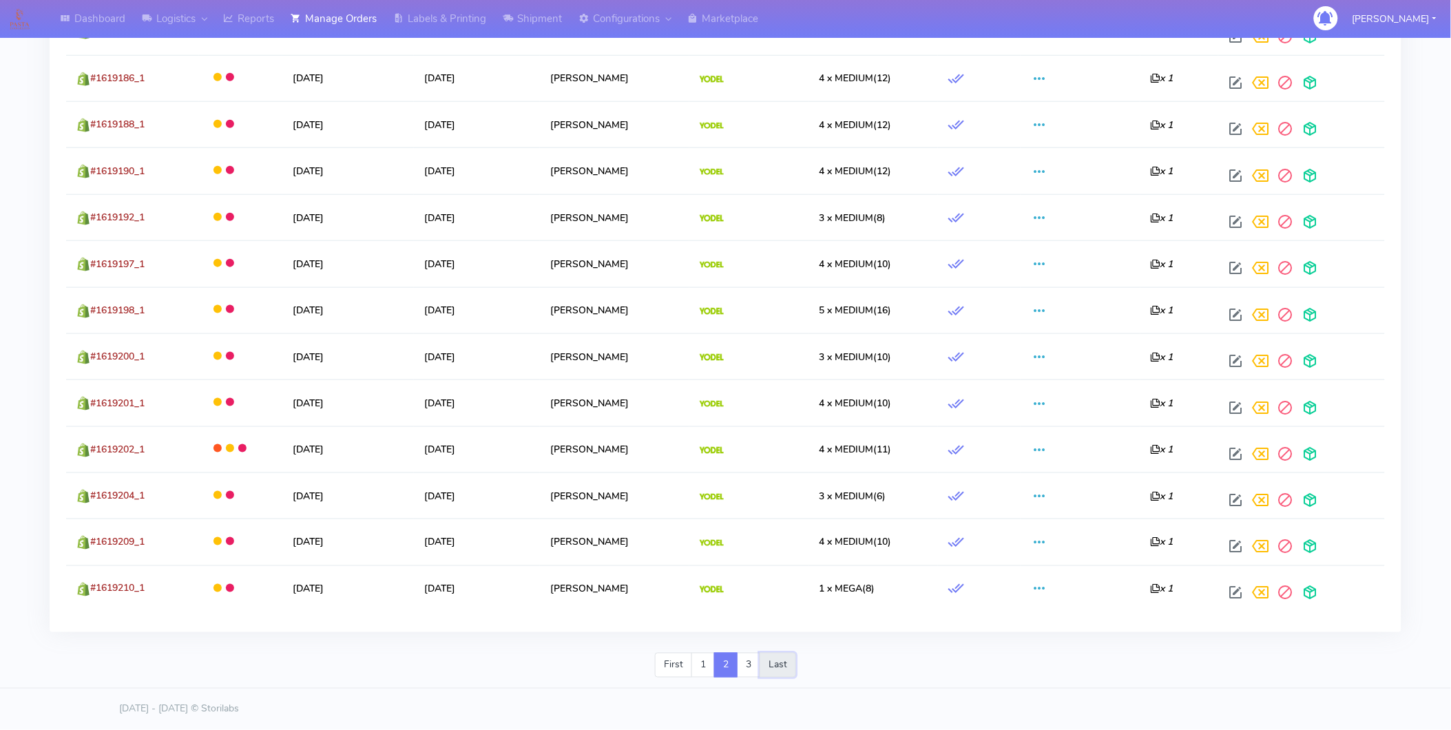
click at [773, 669] on link "Last" at bounding box center [777, 665] width 36 height 25
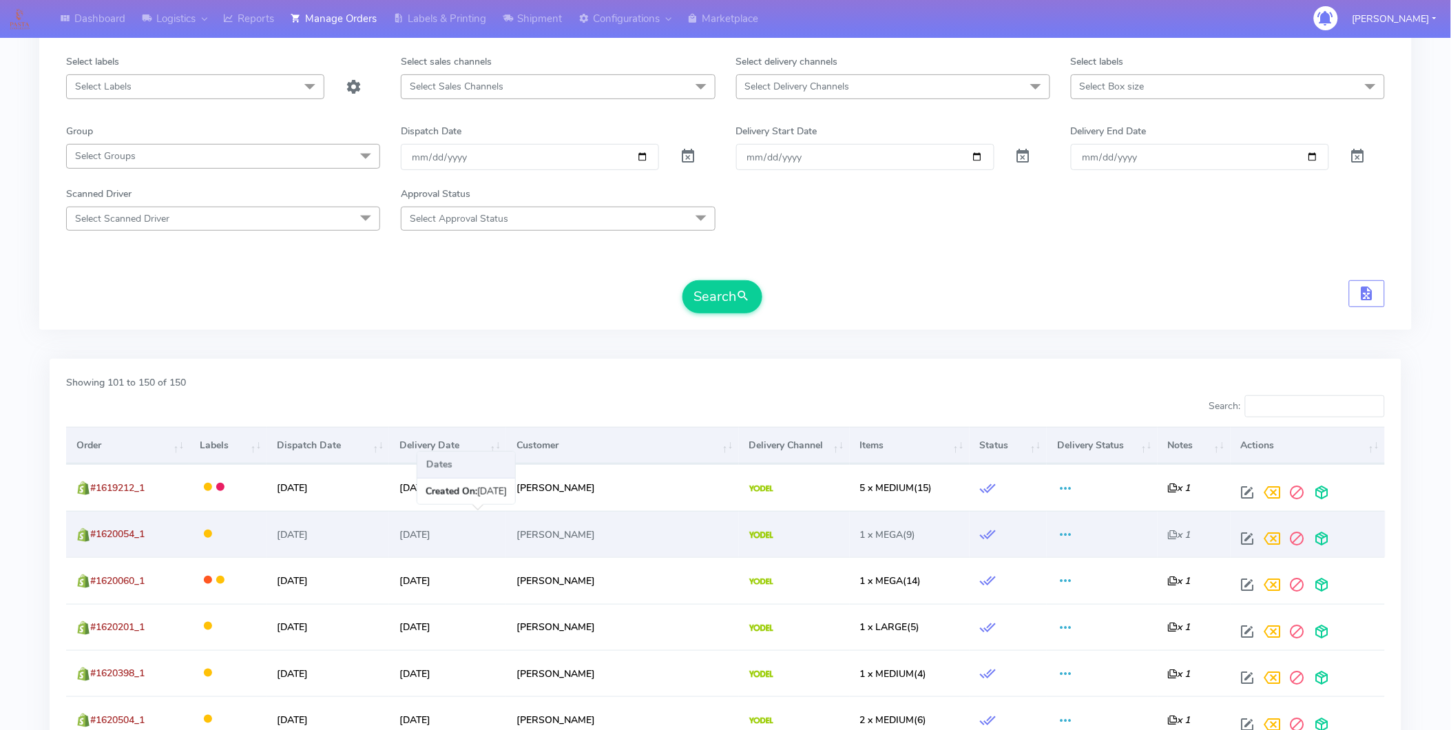
scroll to position [0, 0]
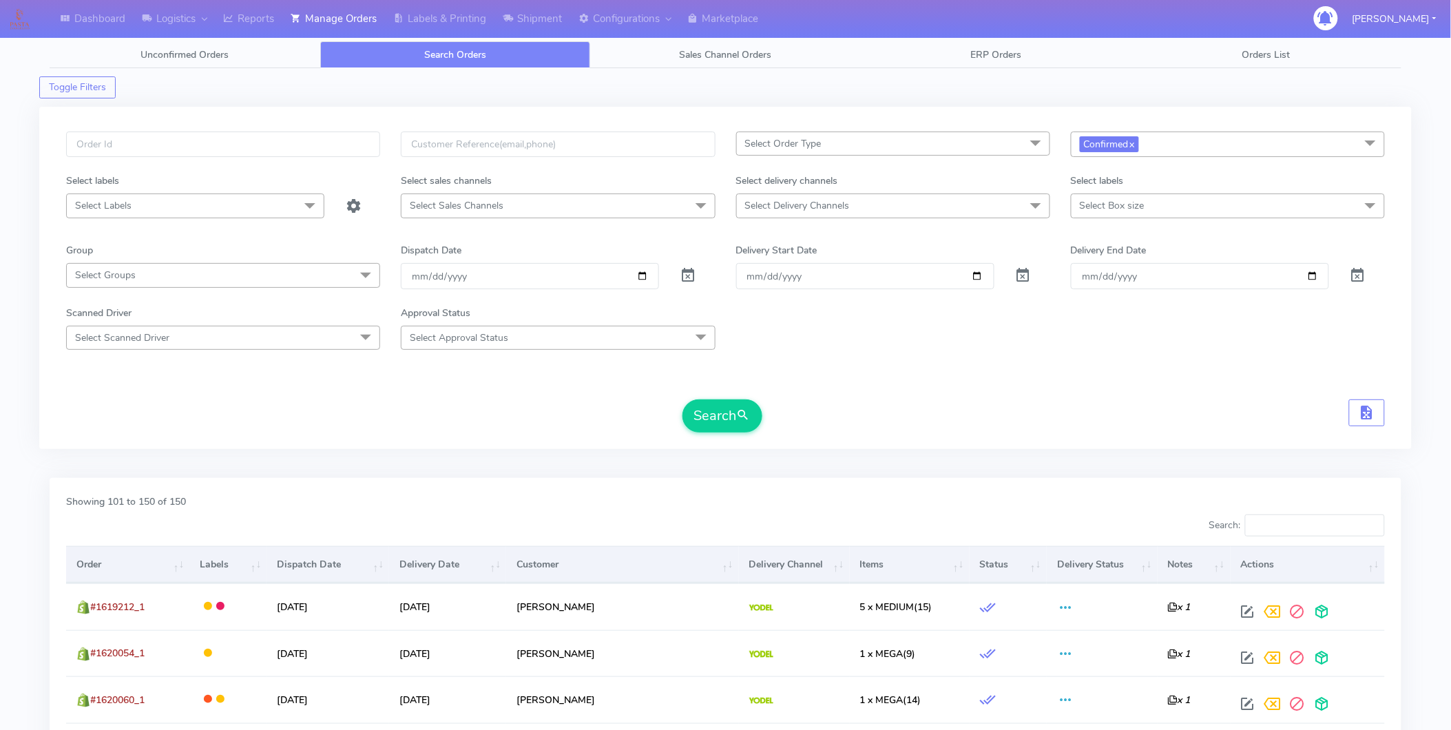
click at [879, 314] on div "Scanned Driver Select Scanned Driver Select All Test Driver [PERSON_NAME] Abdul…" at bounding box center [725, 328] width 1339 height 44
click at [649, 277] on input "[DATE]" at bounding box center [530, 275] width 258 height 25
click at [641, 281] on input "[DATE]" at bounding box center [530, 275] width 258 height 25
type input "[DATE]"
click at [979, 280] on input "[DATE]" at bounding box center [865, 275] width 258 height 25
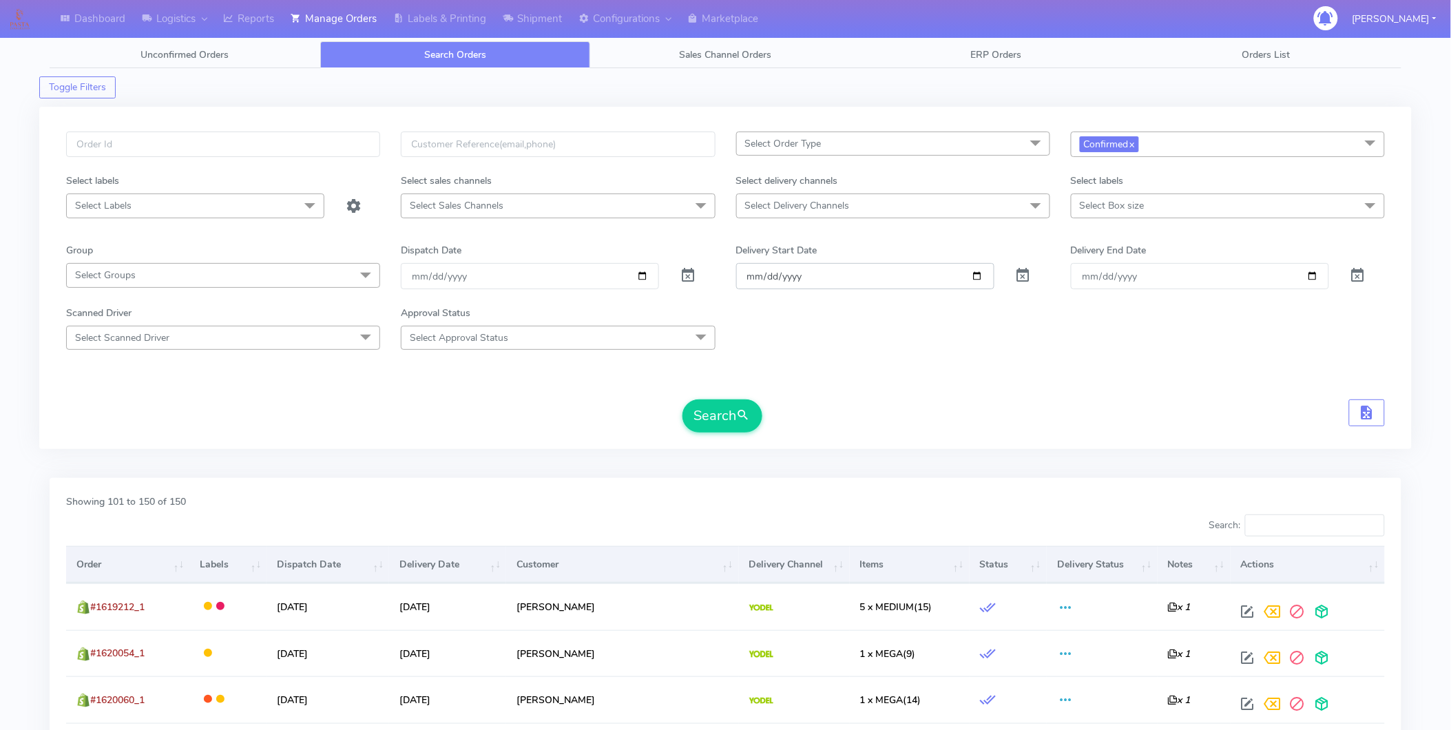
type input "[DATE]"
click at [1318, 277] on input "[DATE]" at bounding box center [1200, 275] width 258 height 25
type input "[DATE]"
click at [726, 412] on button "Search" at bounding box center [722, 415] width 80 height 33
click at [943, 369] on form "Select Order Type Select All MEALS ATAVI One Off Pasta Club Gift Kit Event Unkn…" at bounding box center [725, 282] width 1319 height 301
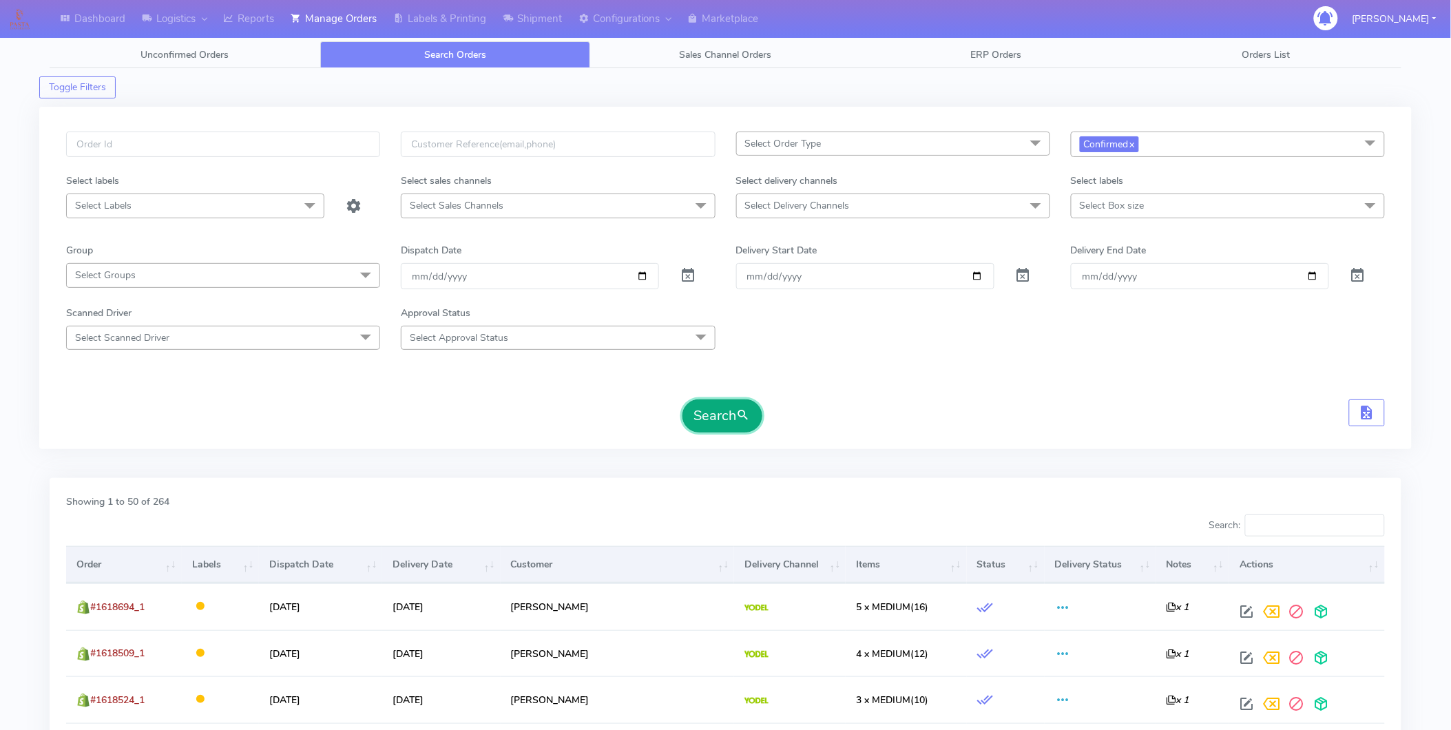
click at [731, 423] on button "Search" at bounding box center [722, 415] width 80 height 33
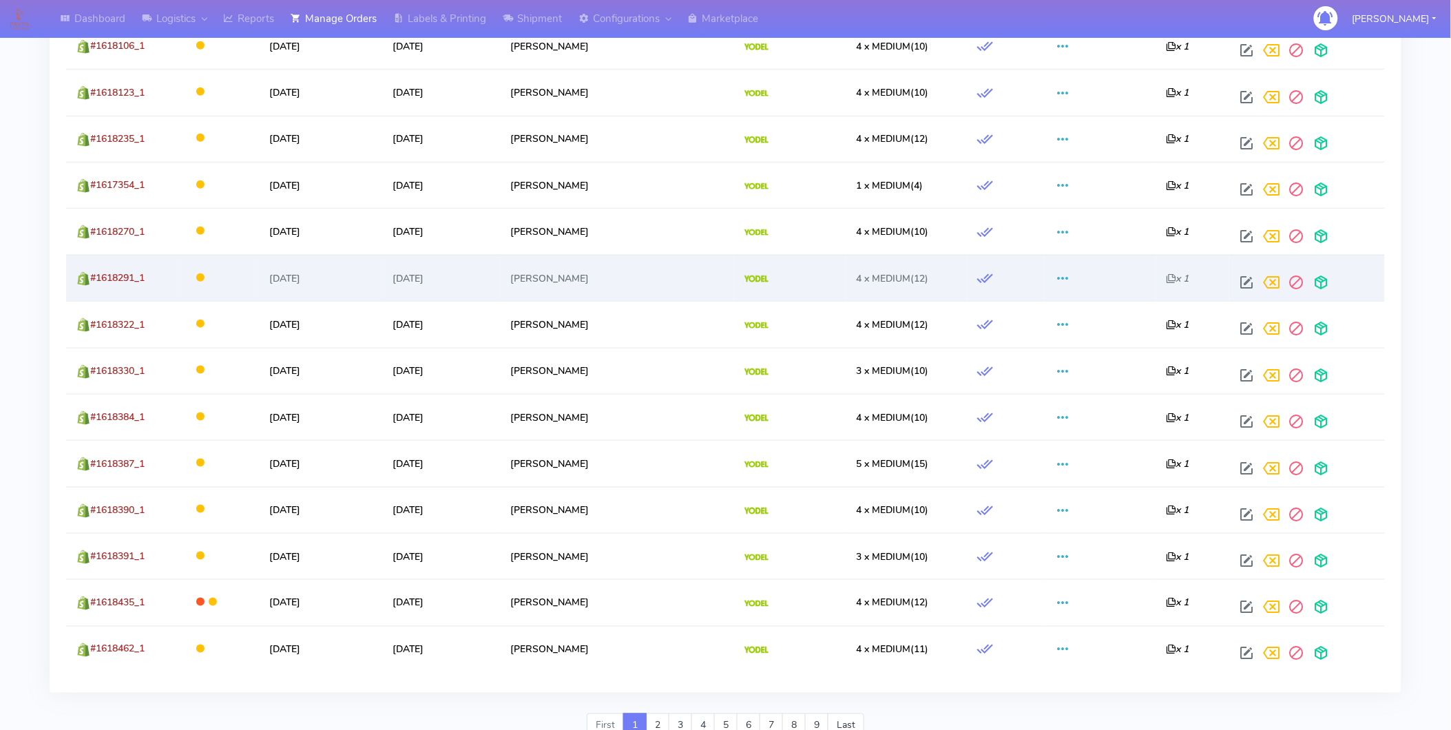
scroll to position [2295, 0]
